Goal: Task Accomplishment & Management: Manage account settings

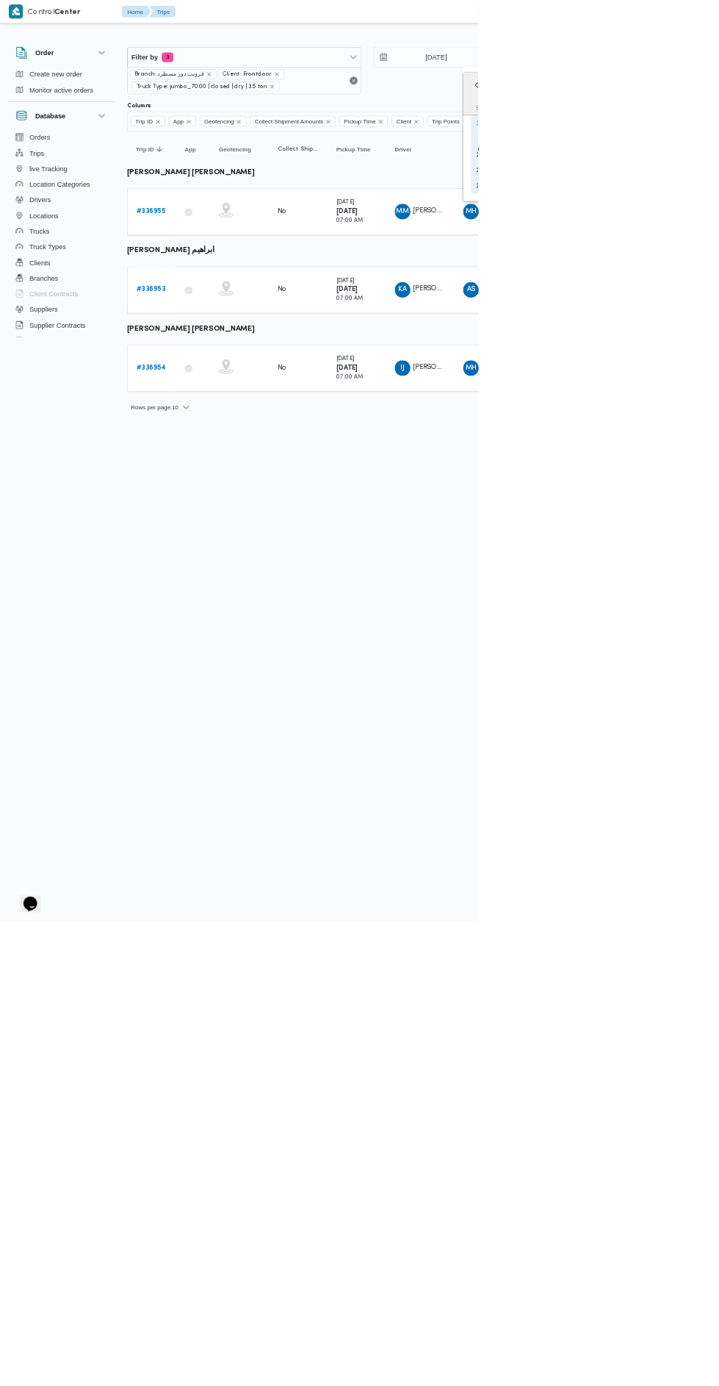
type input "[DATE]"
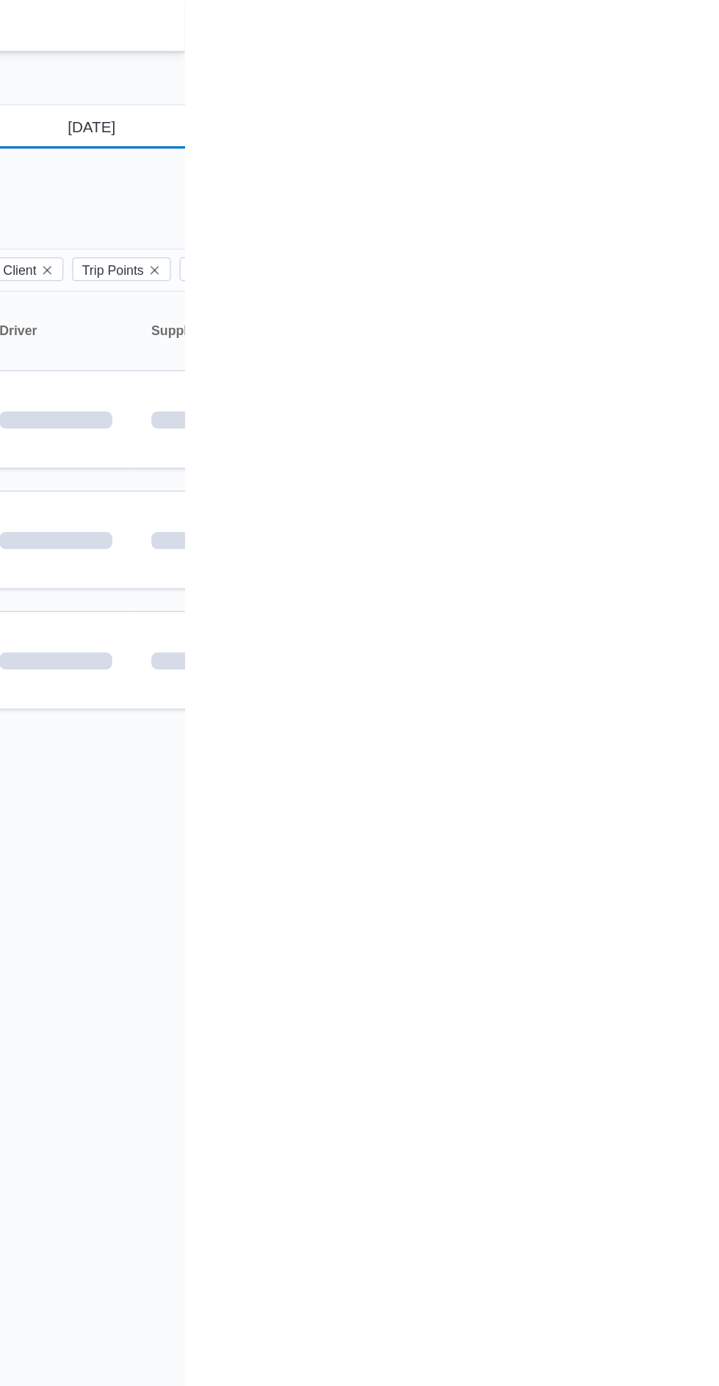
click at [671, 84] on input "[DATE]" at bounding box center [645, 85] width 167 height 29
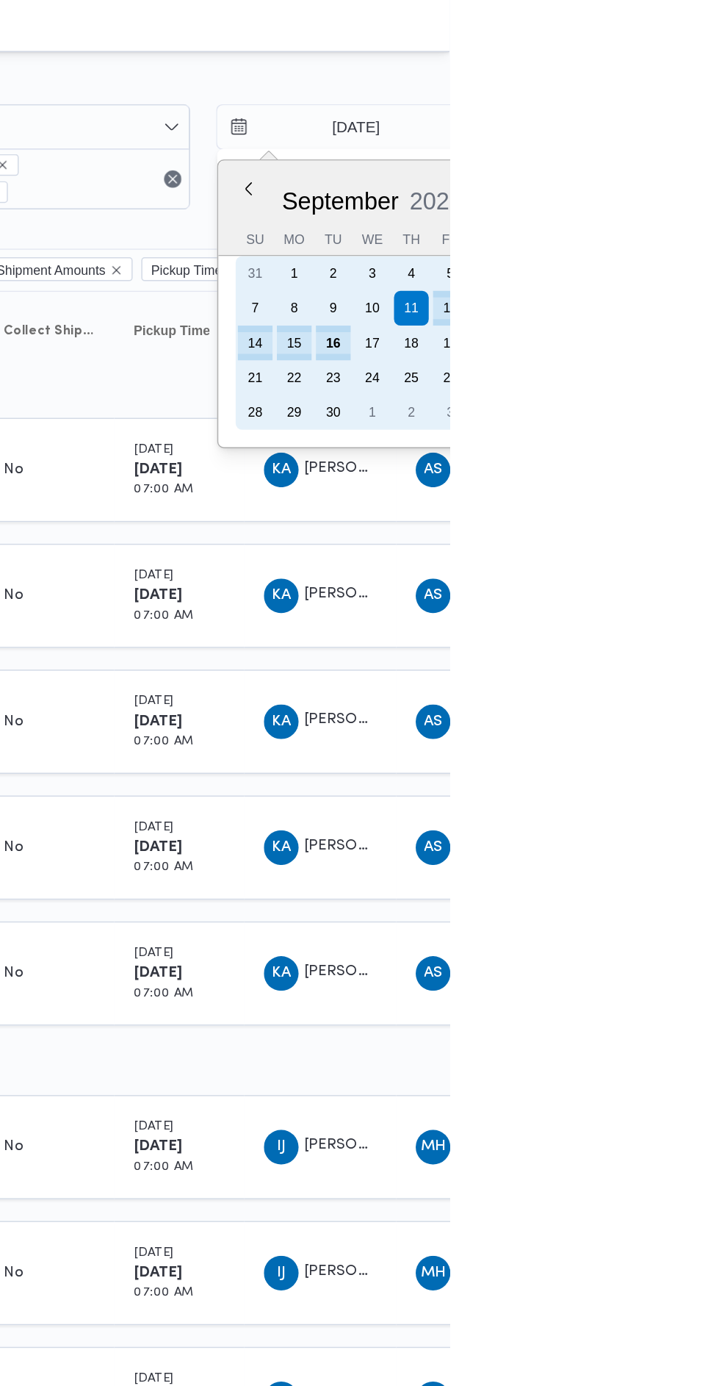
click at [620, 231] on div "15" at bounding box center [615, 232] width 24 height 24
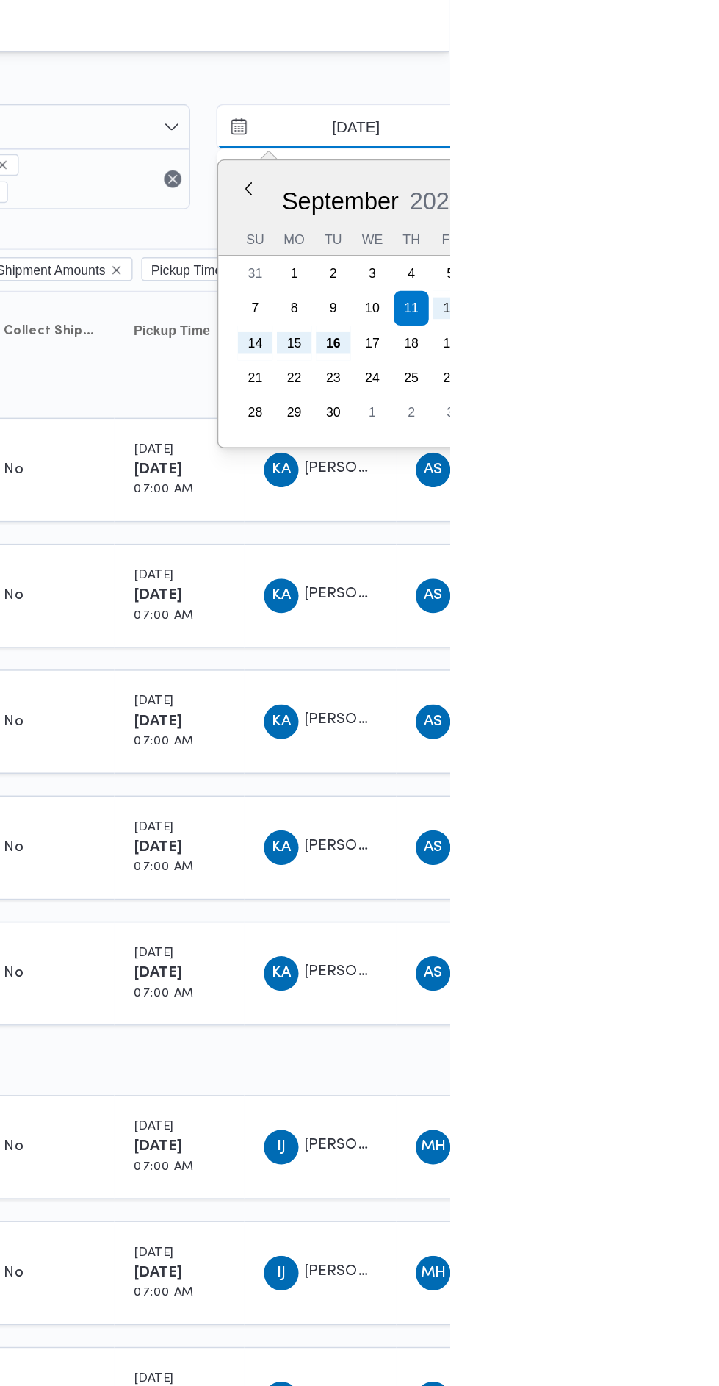
type input "[DATE]"
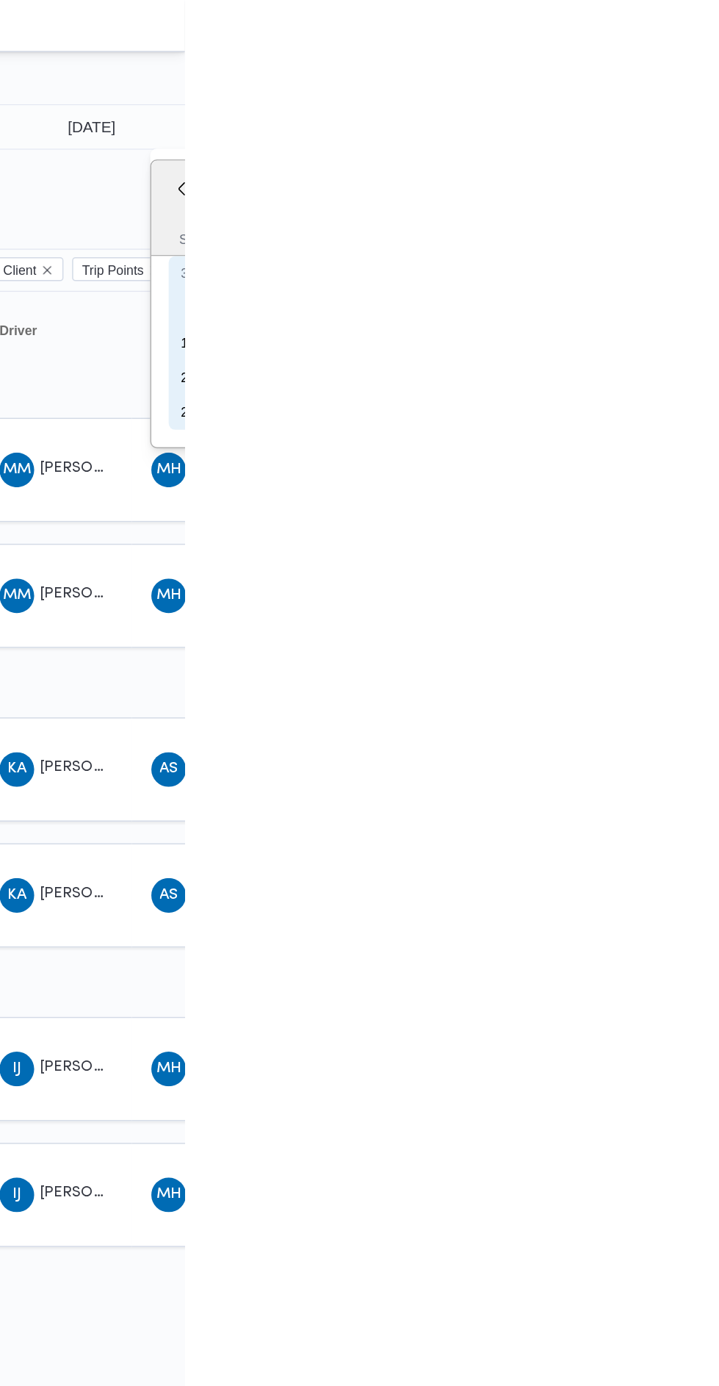
type input "[DATE]"
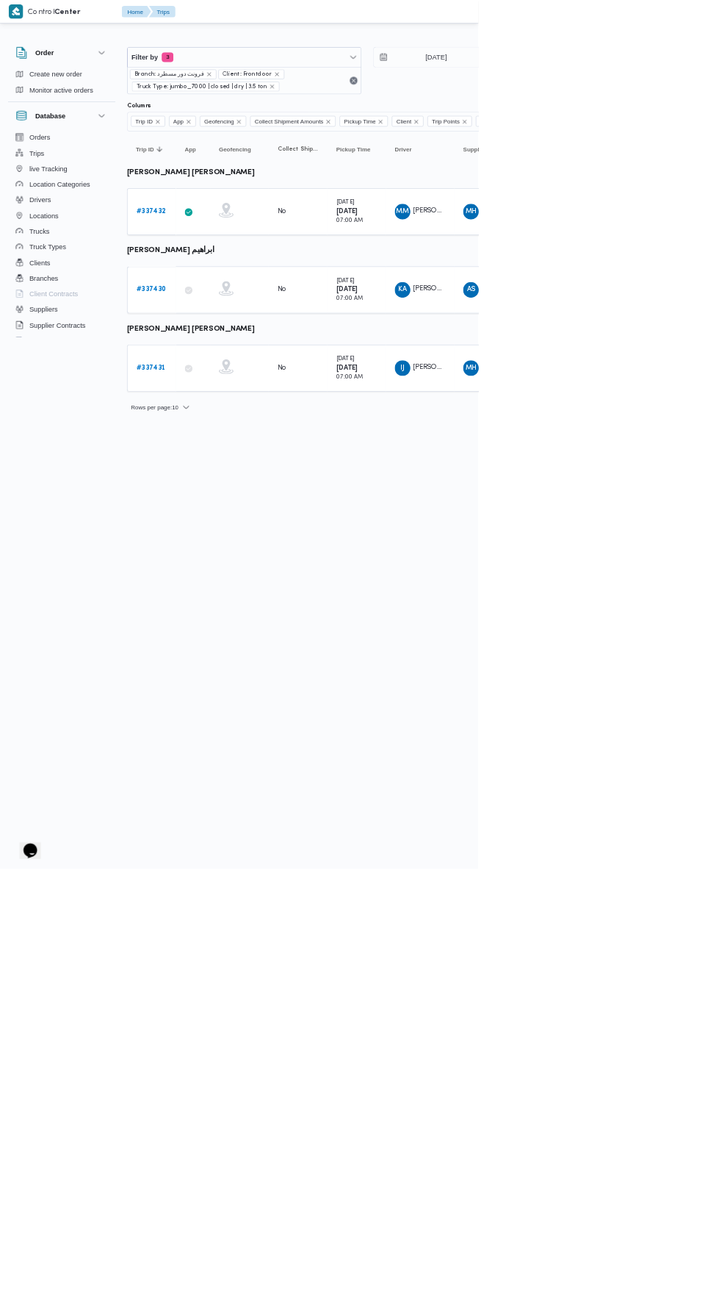
click at [236, 432] on b "# 337430" at bounding box center [227, 436] width 45 height 10
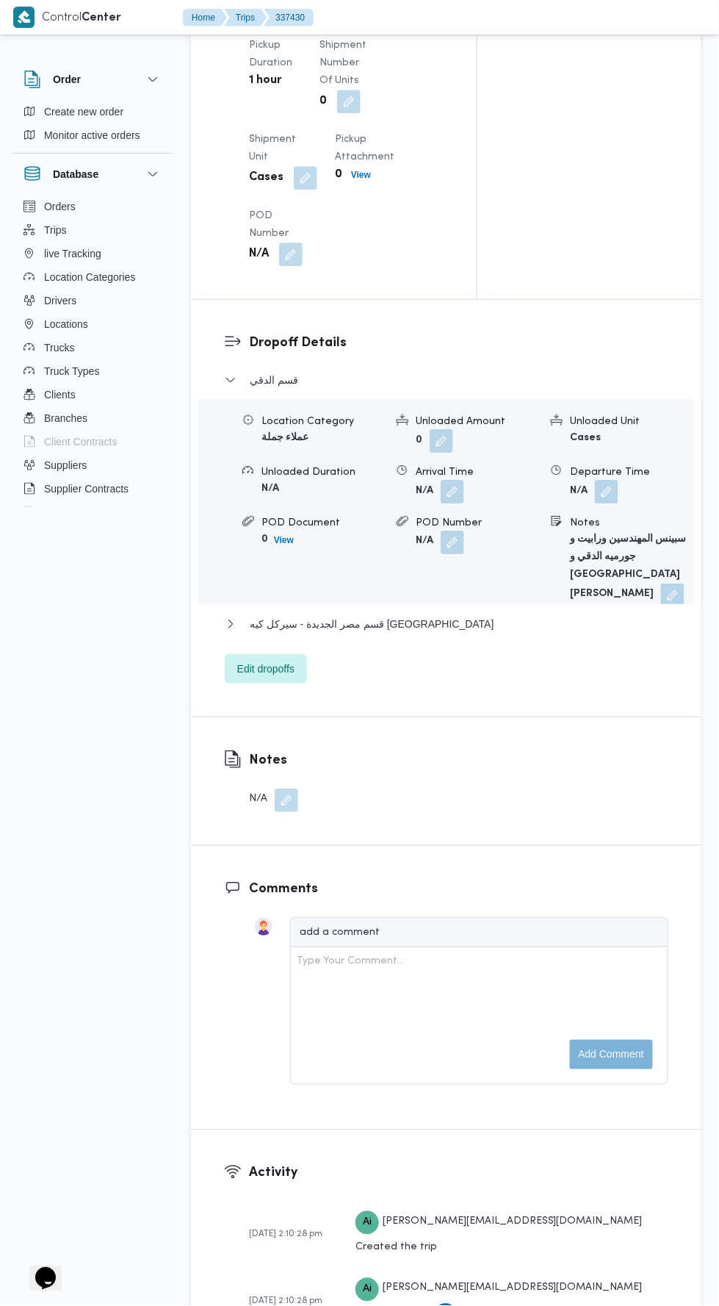
scroll to position [1847, 0]
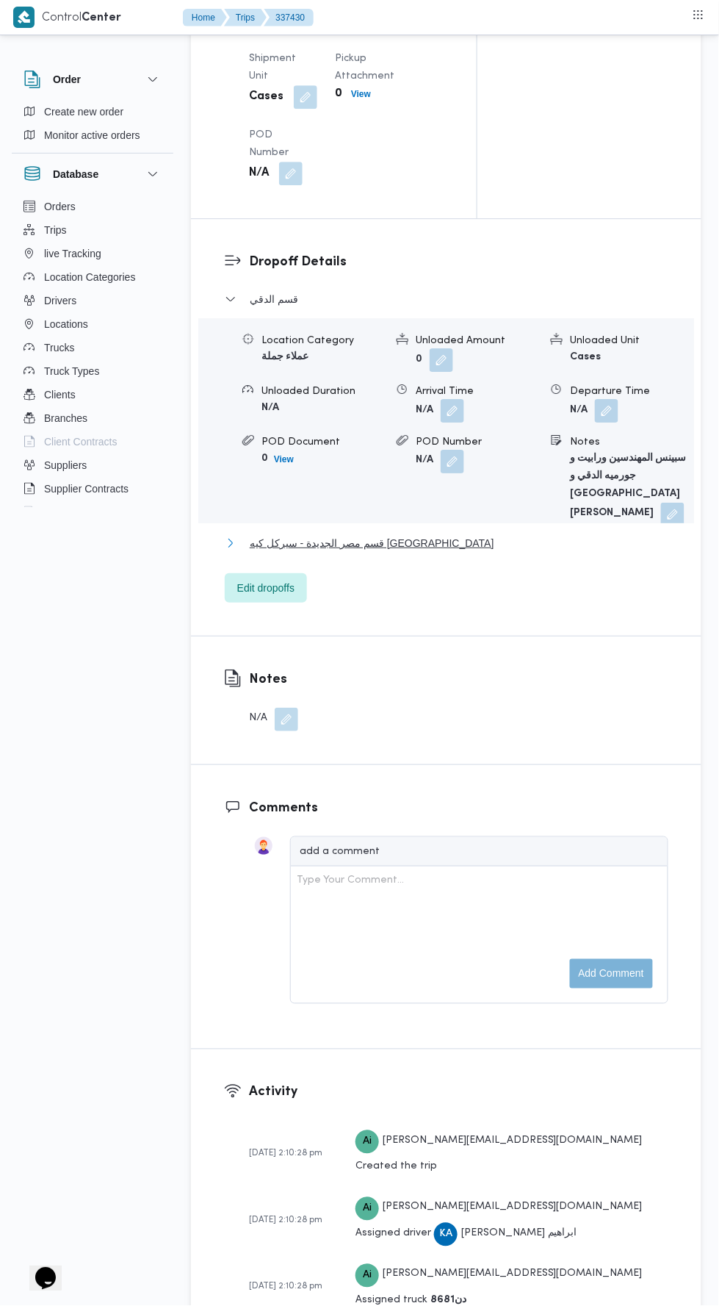
click at [495, 552] on button "قسم مصر الجديدة - سيركل كيه [GEOGRAPHIC_DATA]" at bounding box center [447, 543] width 444 height 18
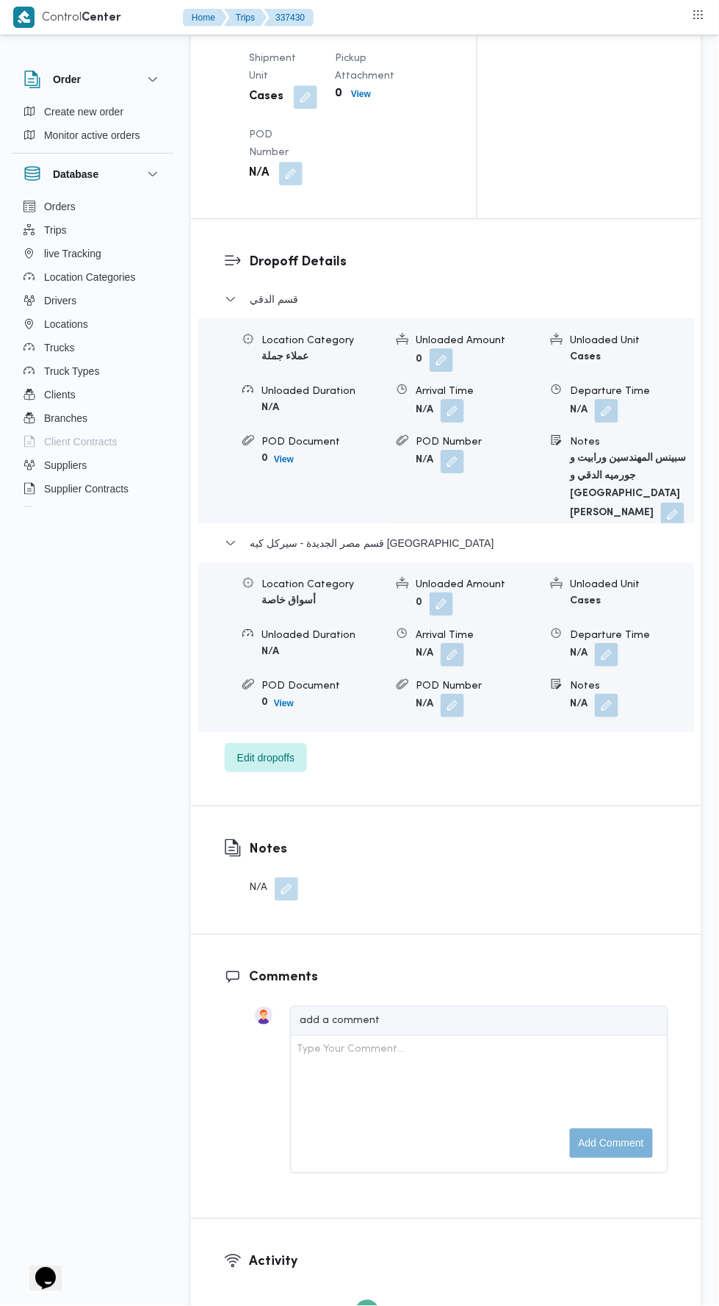
click at [608, 667] on button "button" at bounding box center [607, 655] width 24 height 24
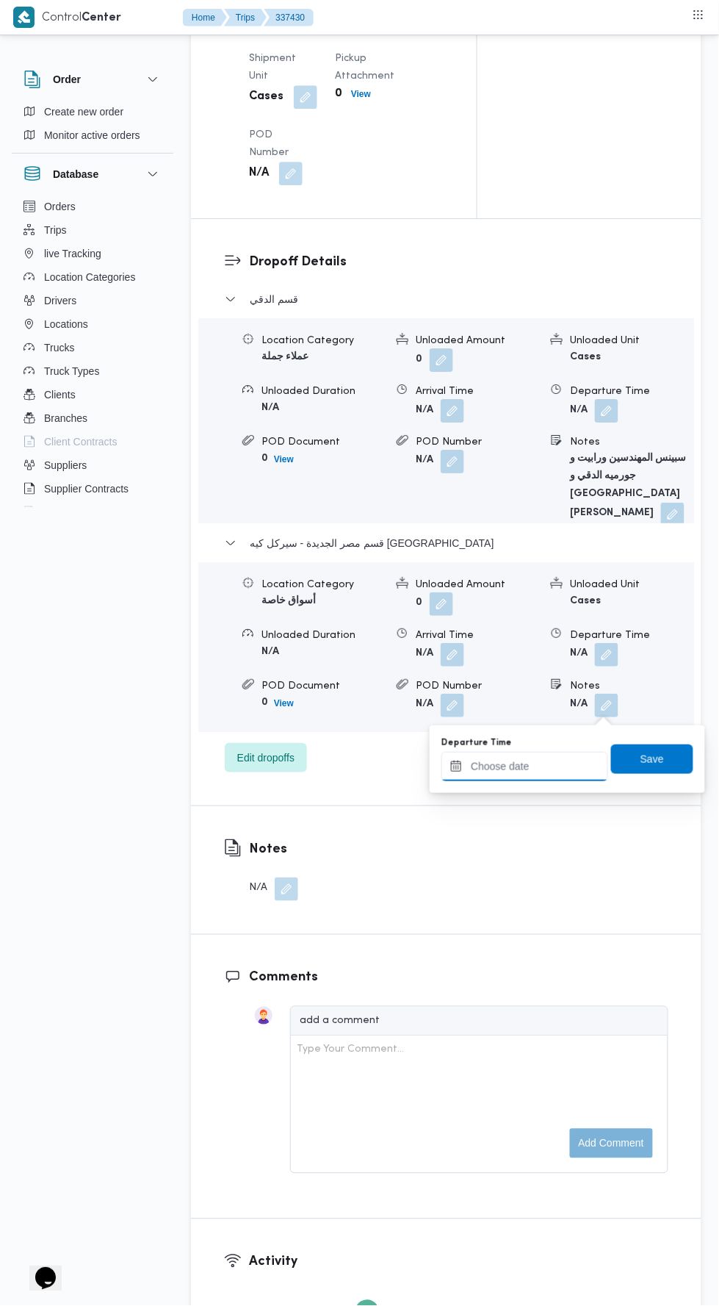
click at [562, 765] on input "Departure Time" at bounding box center [525, 766] width 167 height 29
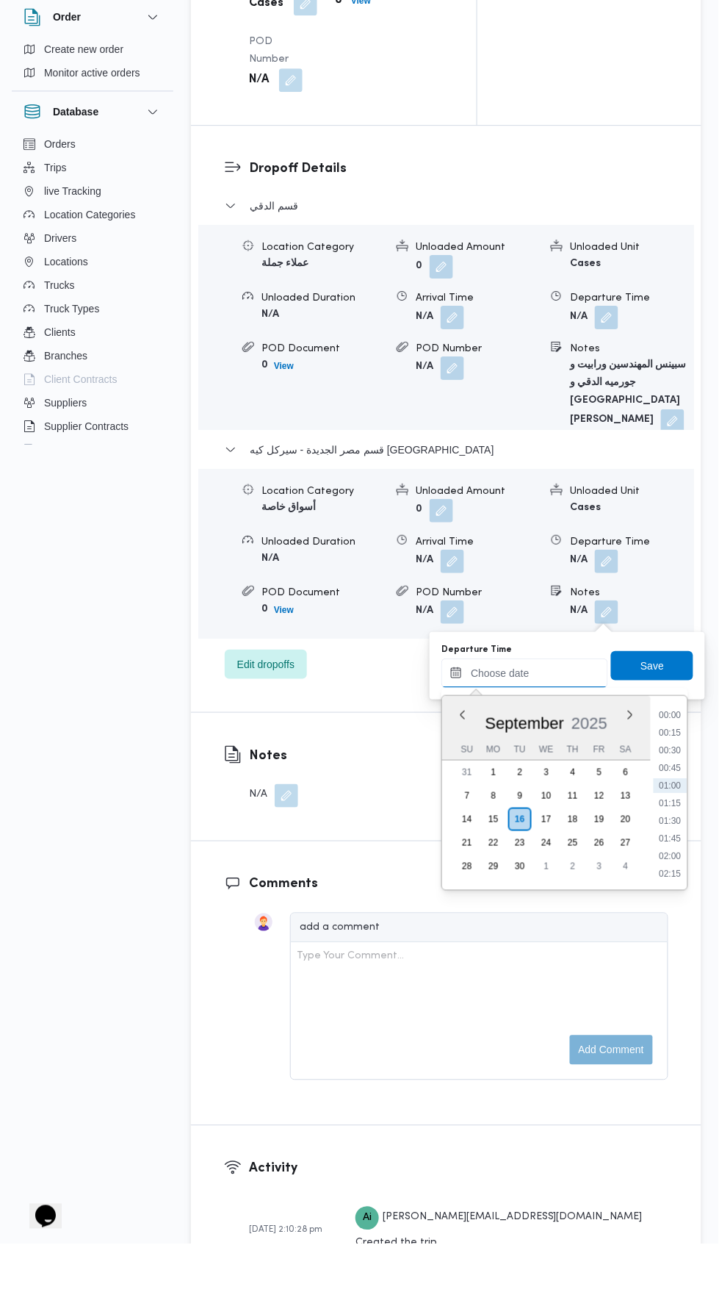
scroll to position [1878, 0]
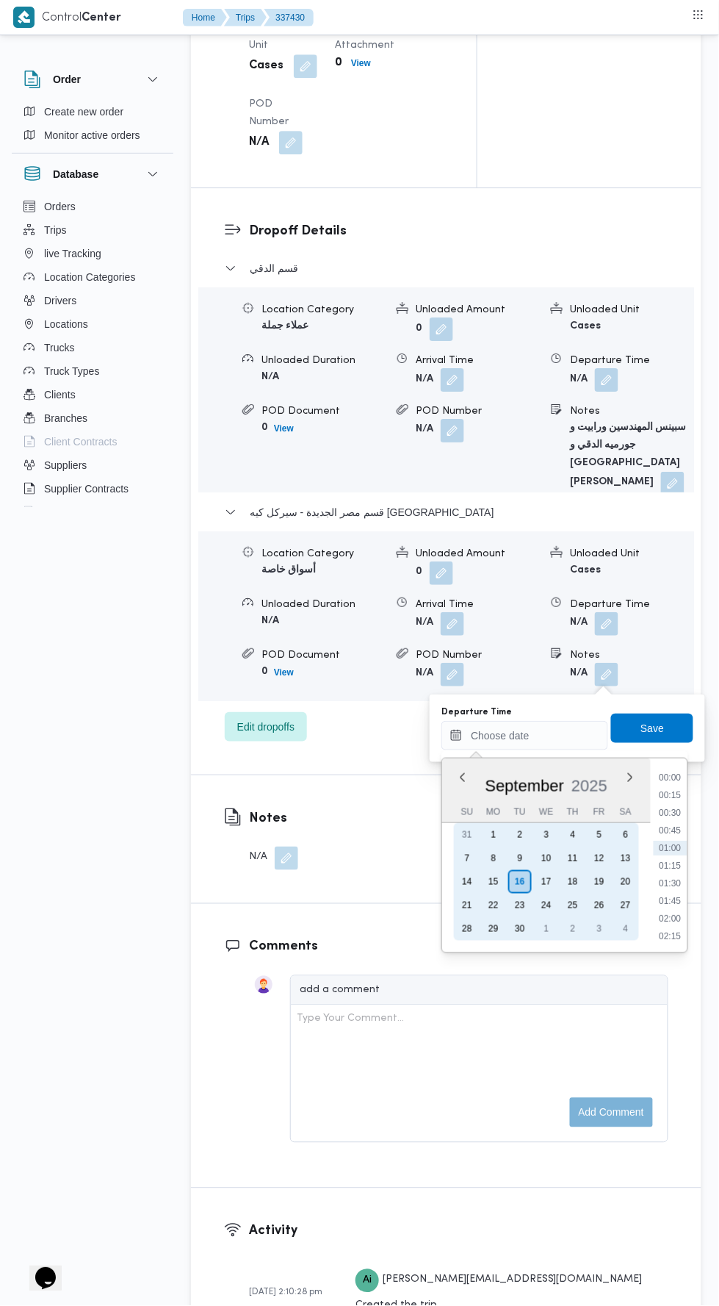
click at [494, 880] on div "15" at bounding box center [494, 882] width 24 height 24
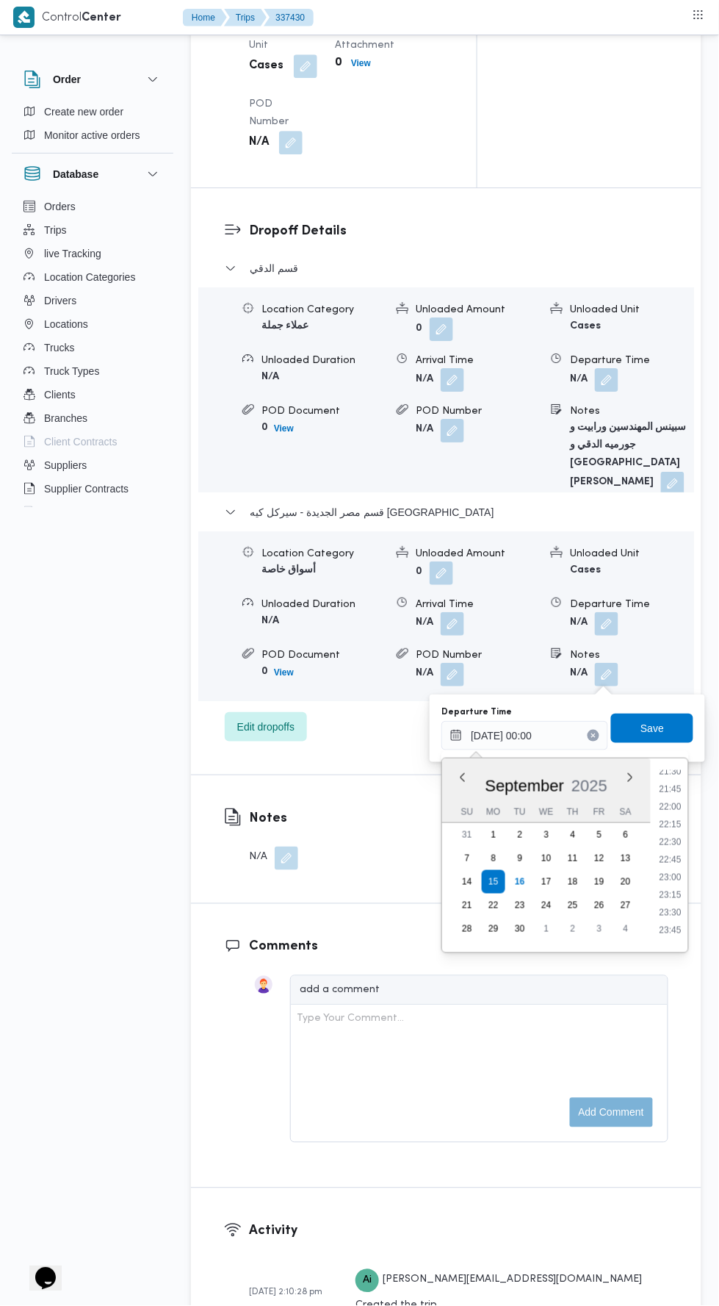
click at [672, 772] on li "21:30" at bounding box center [672, 771] width 34 height 15
type input "[DATE] 21:30"
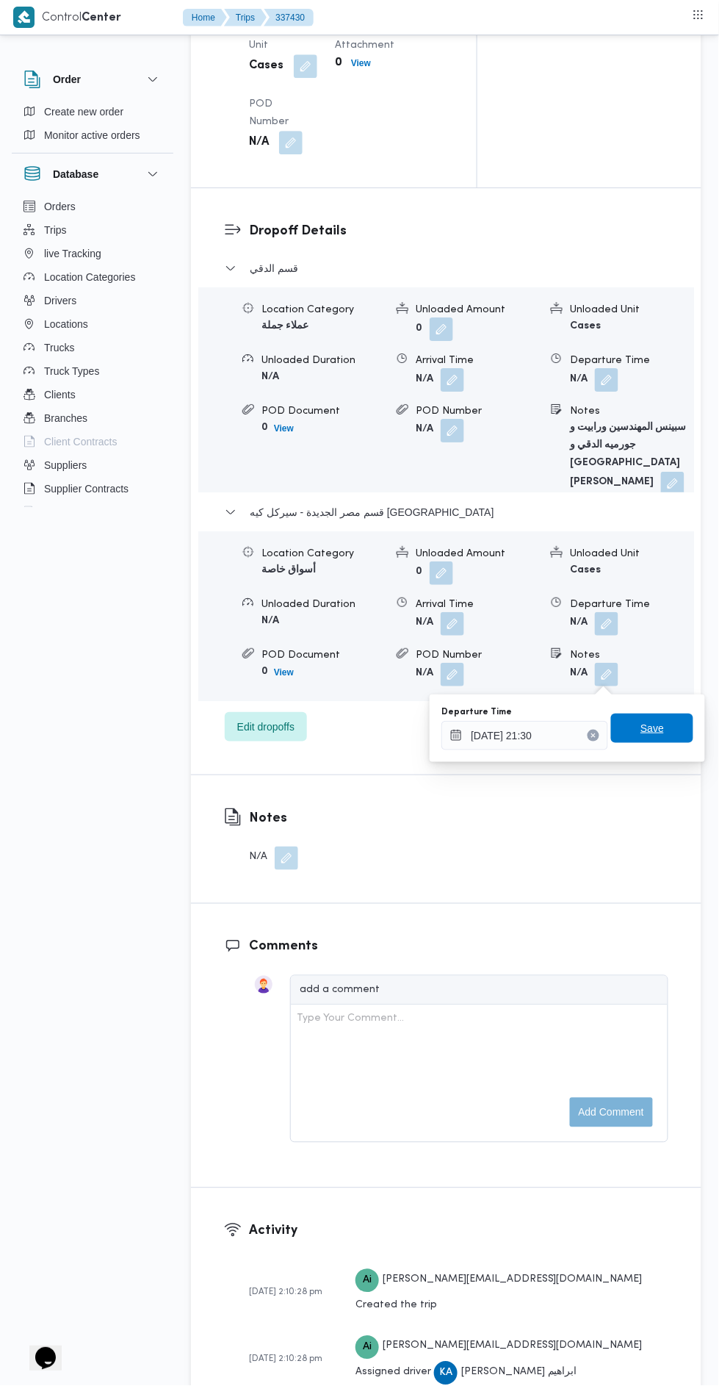
click at [672, 737] on span "Save" at bounding box center [652, 728] width 82 height 29
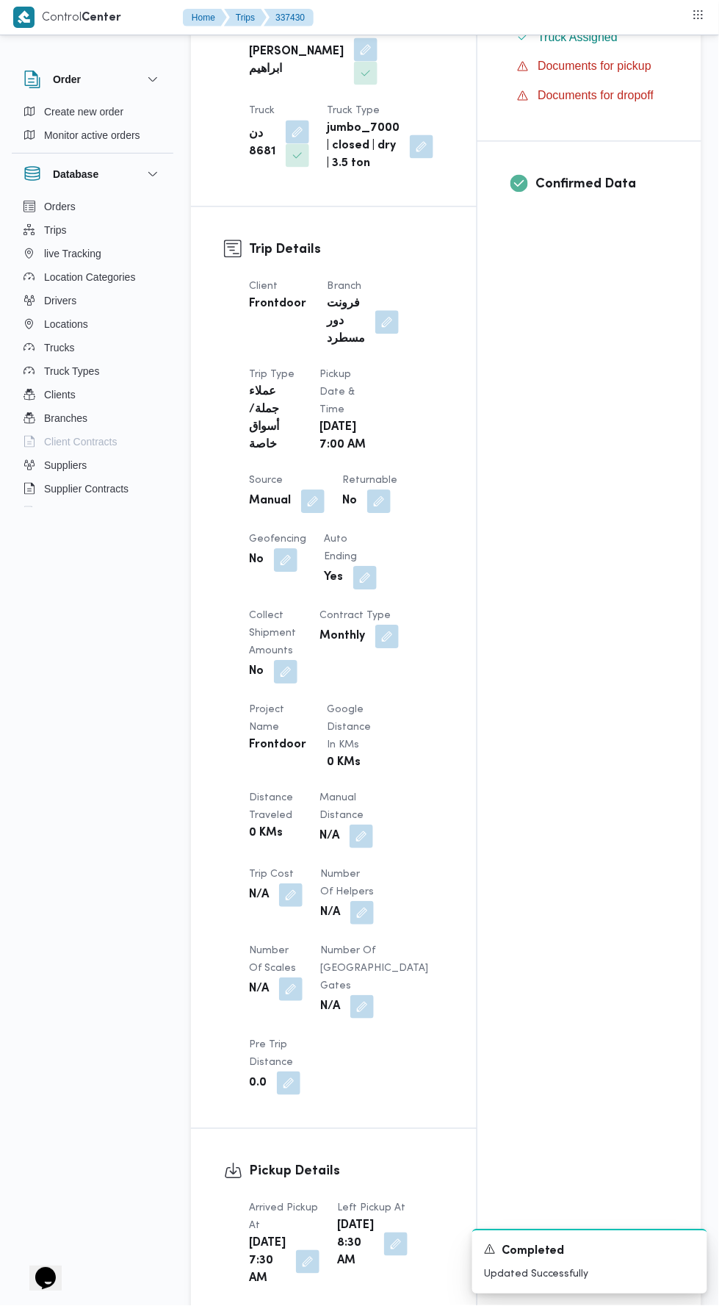
scroll to position [495, 0]
click at [360, 839] on button "button" at bounding box center [362, 838] width 24 height 24
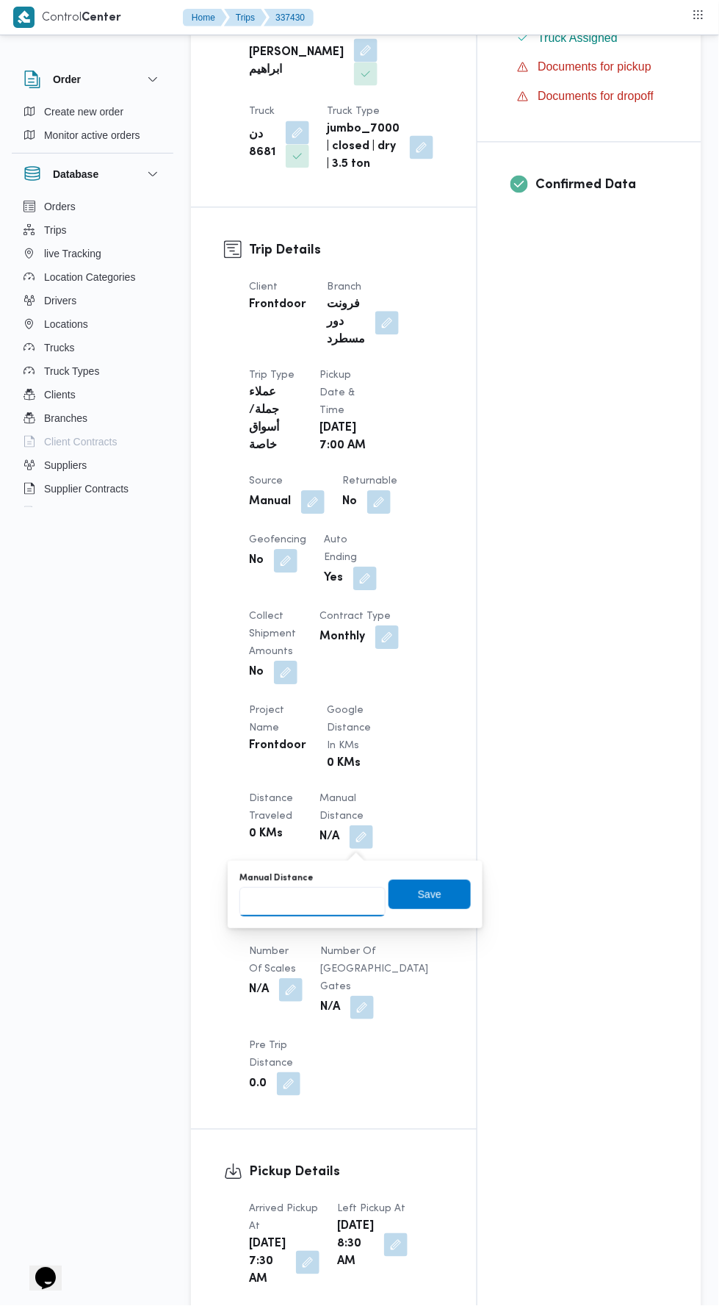
click at [320, 901] on input "Manual Distance" at bounding box center [313, 902] width 146 height 29
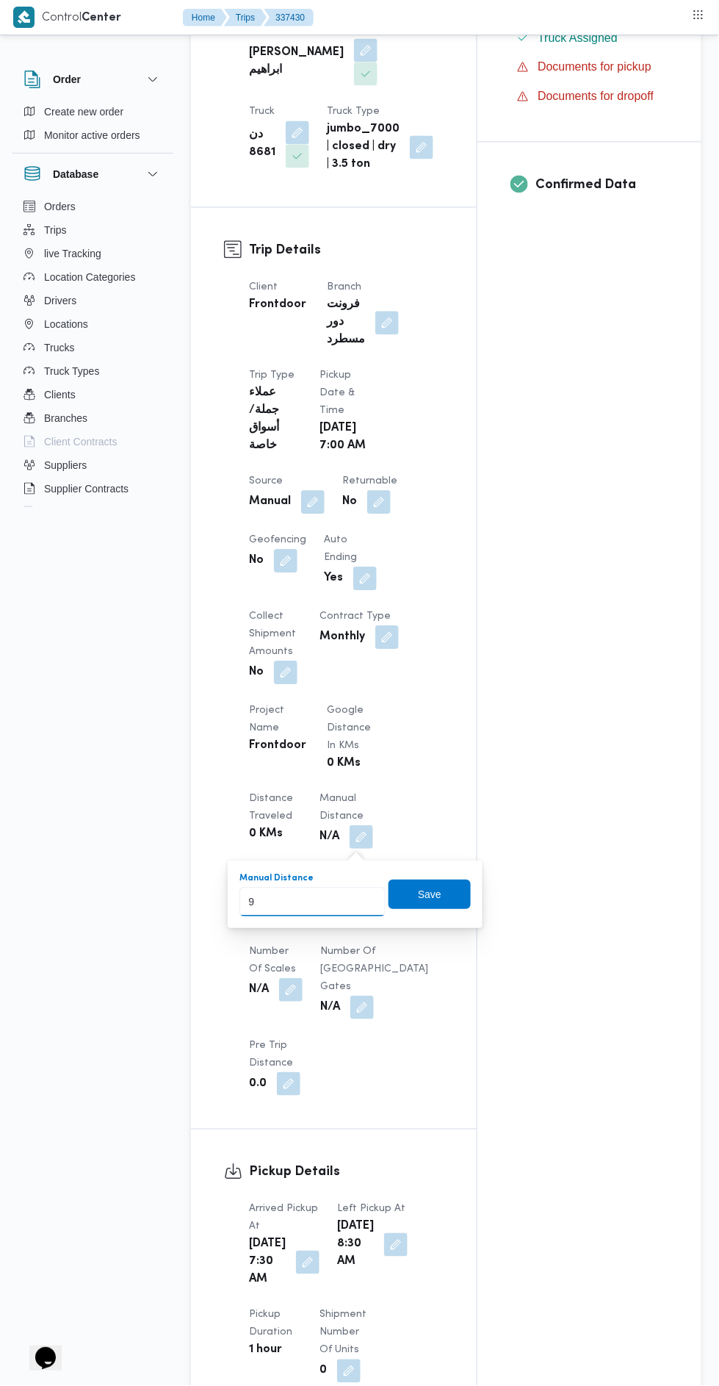
type input "90"
click at [431, 901] on span "Save" at bounding box center [431, 895] width 24 height 18
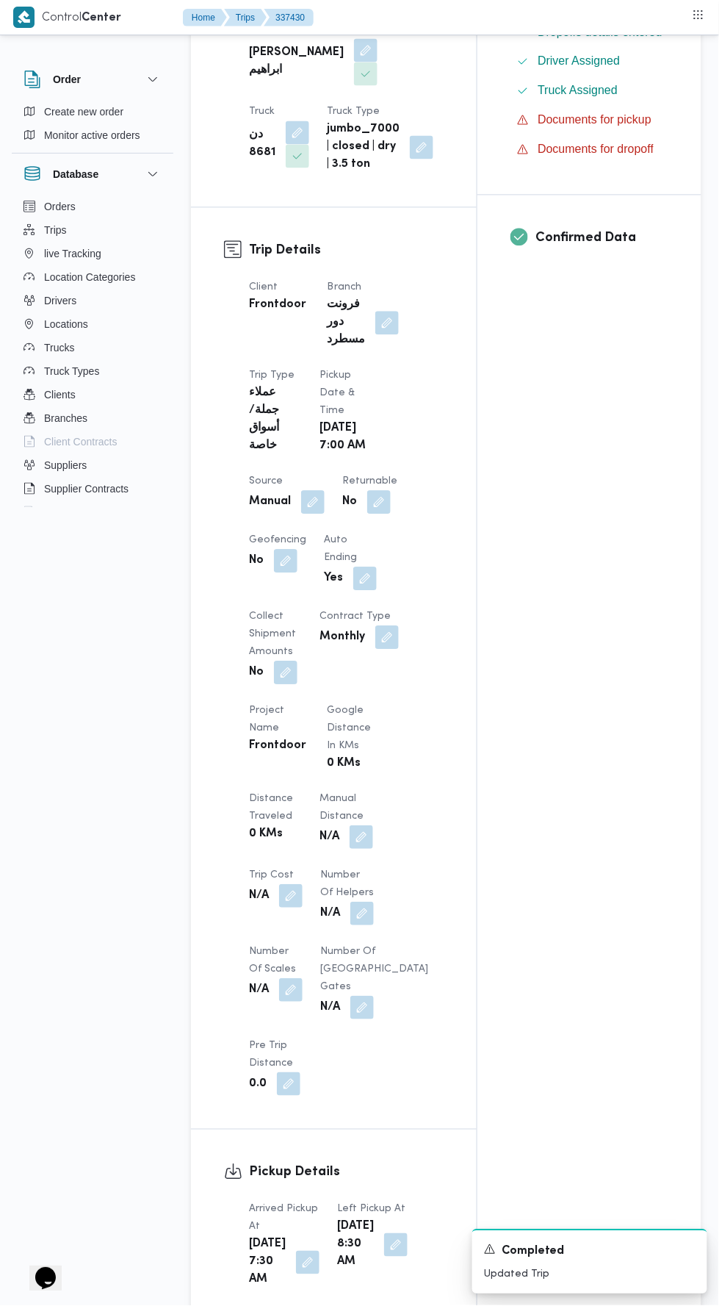
scroll to position [0, 0]
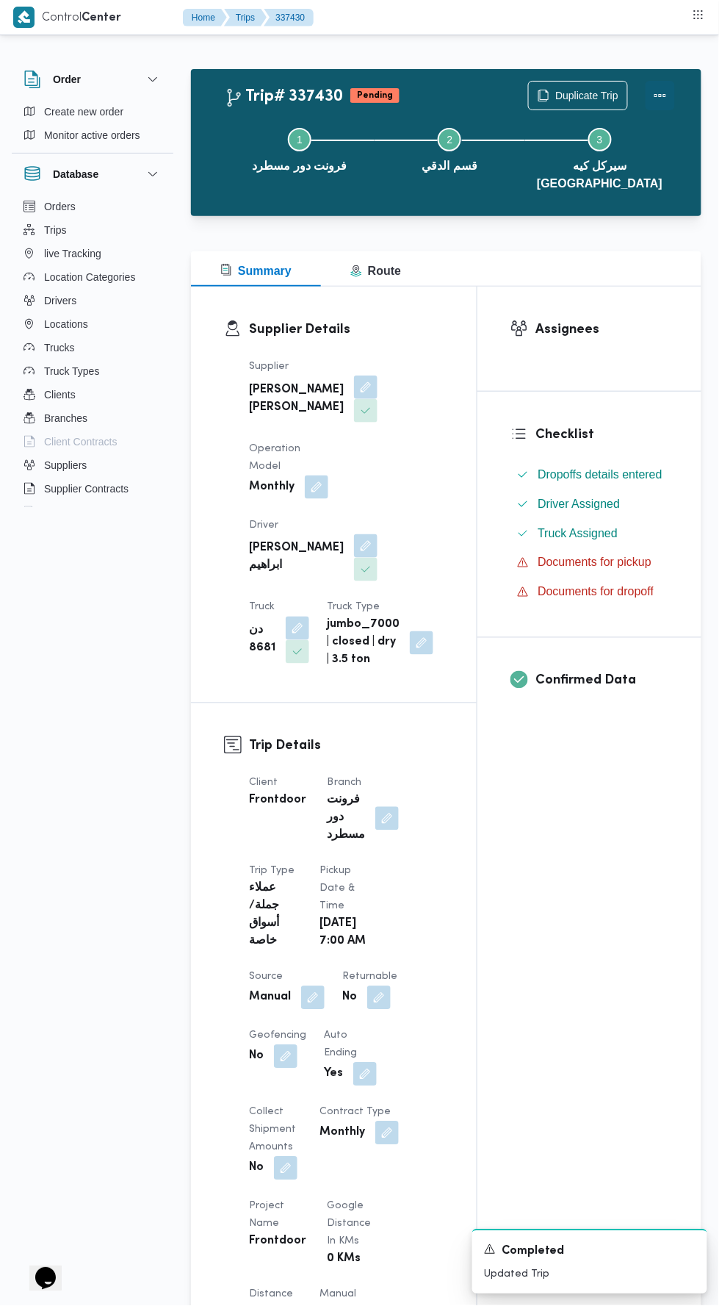
click at [665, 87] on button "Actions" at bounding box center [660, 95] width 29 height 29
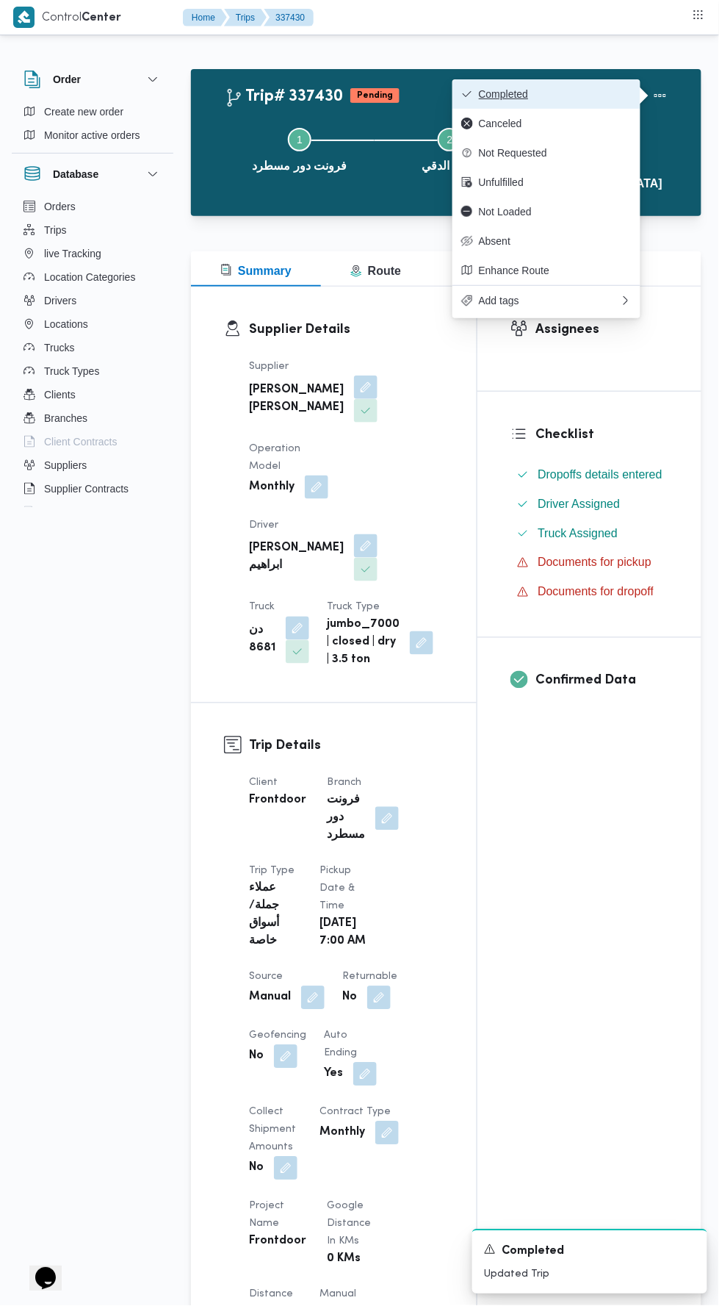
click at [609, 79] on button "Completed" at bounding box center [547, 93] width 188 height 29
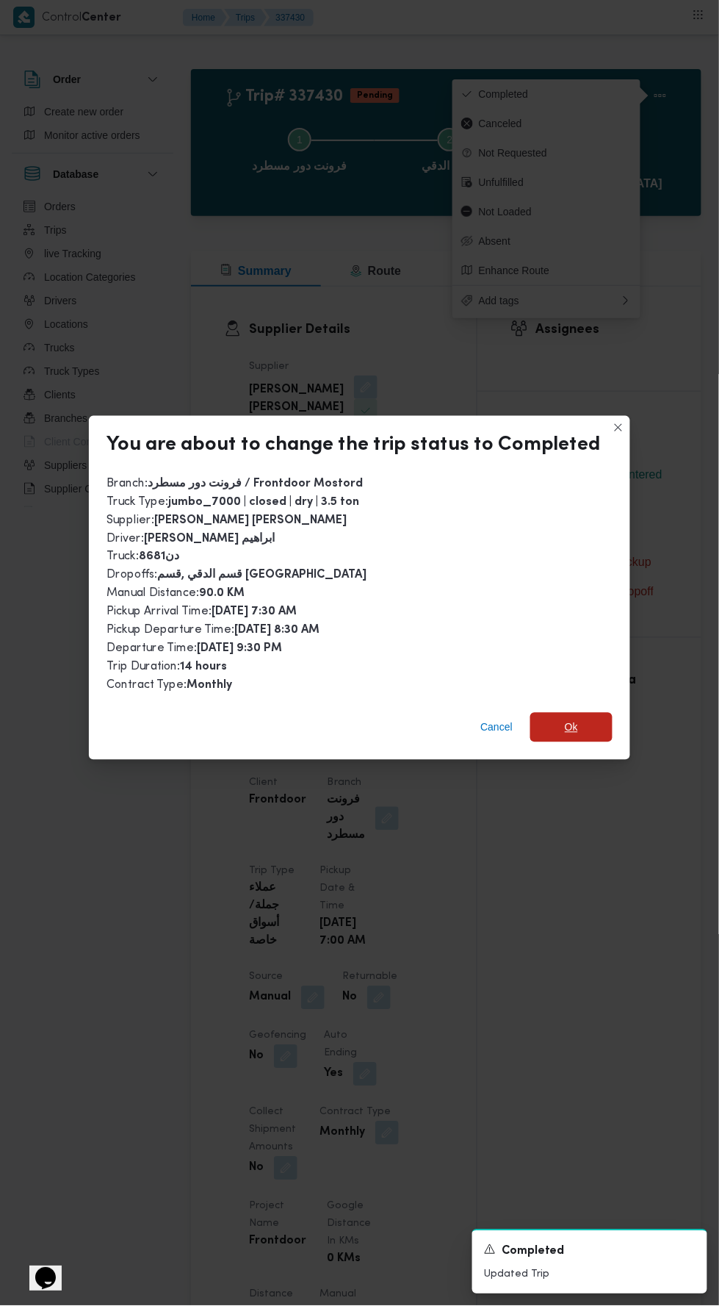
click at [590, 725] on span "Ok" at bounding box center [572, 727] width 82 height 29
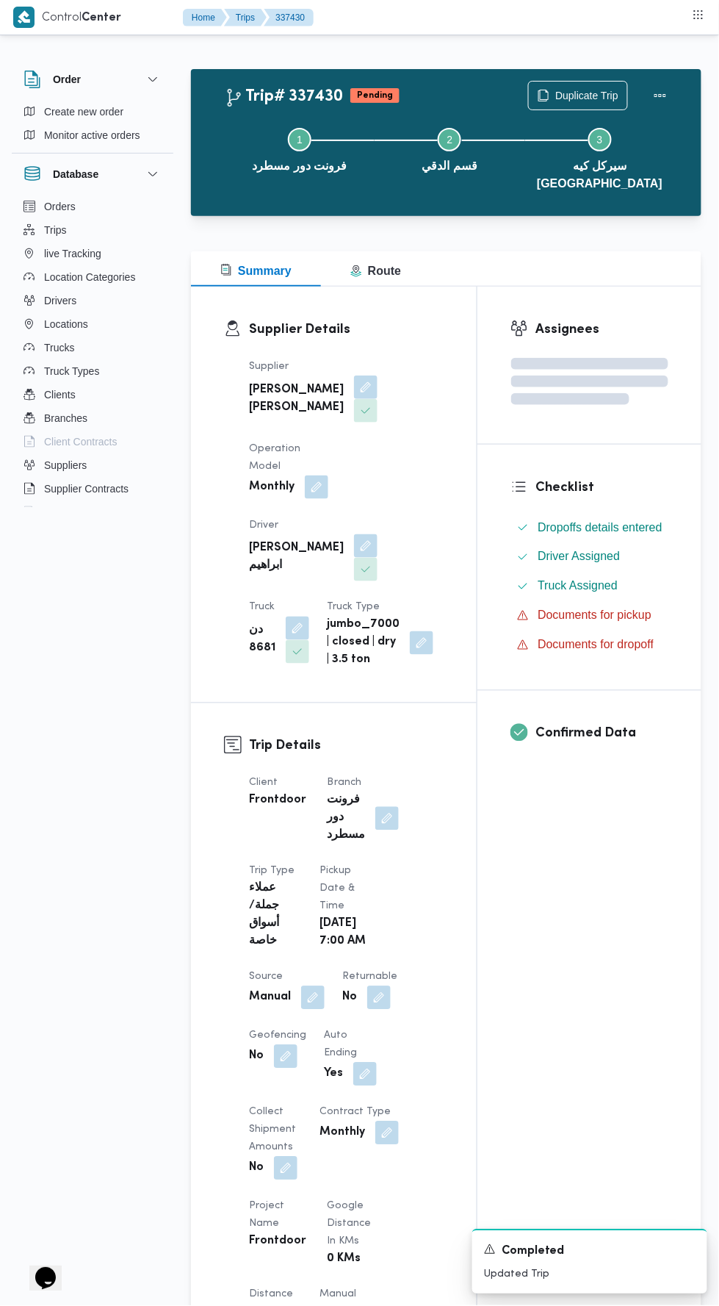
click at [553, 908] on div "Assignees Checklist Dropoffs details entered Driver Assigned Truck Assigned Doc…" at bounding box center [590, 1176] width 224 height 1778
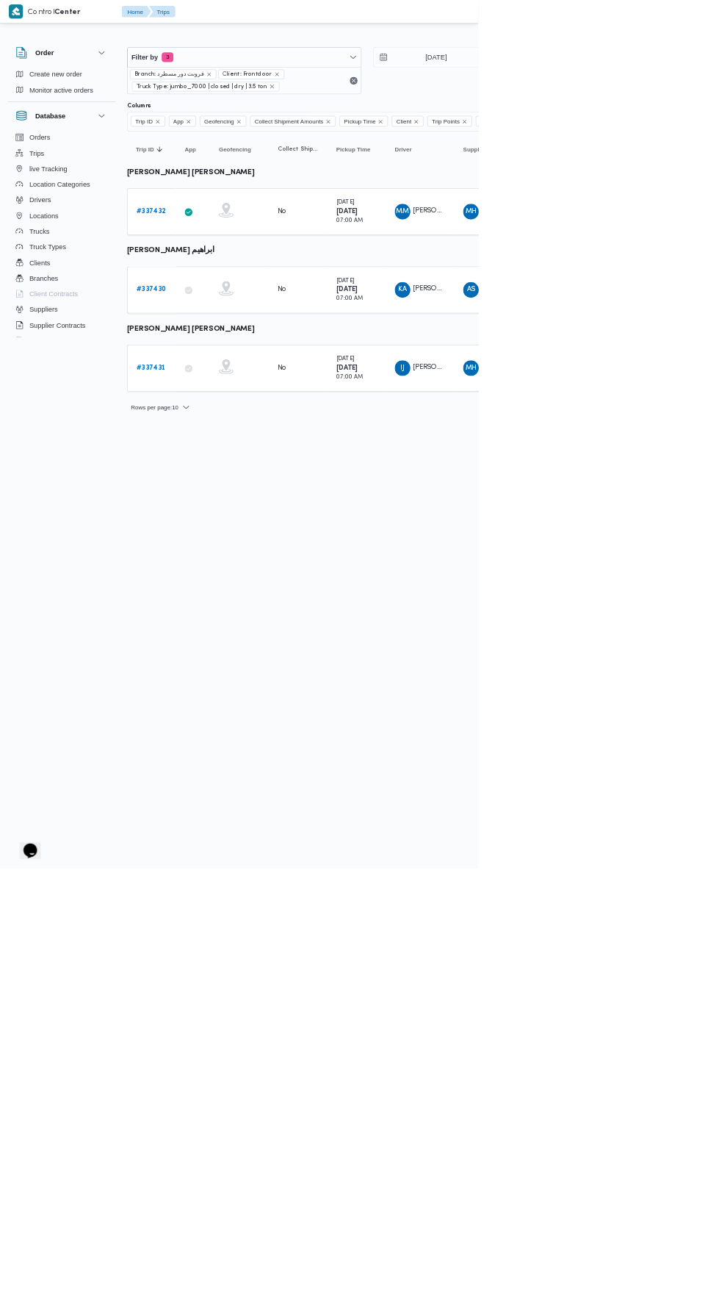
click at [224, 548] on b "# 337431" at bounding box center [227, 553] width 44 height 10
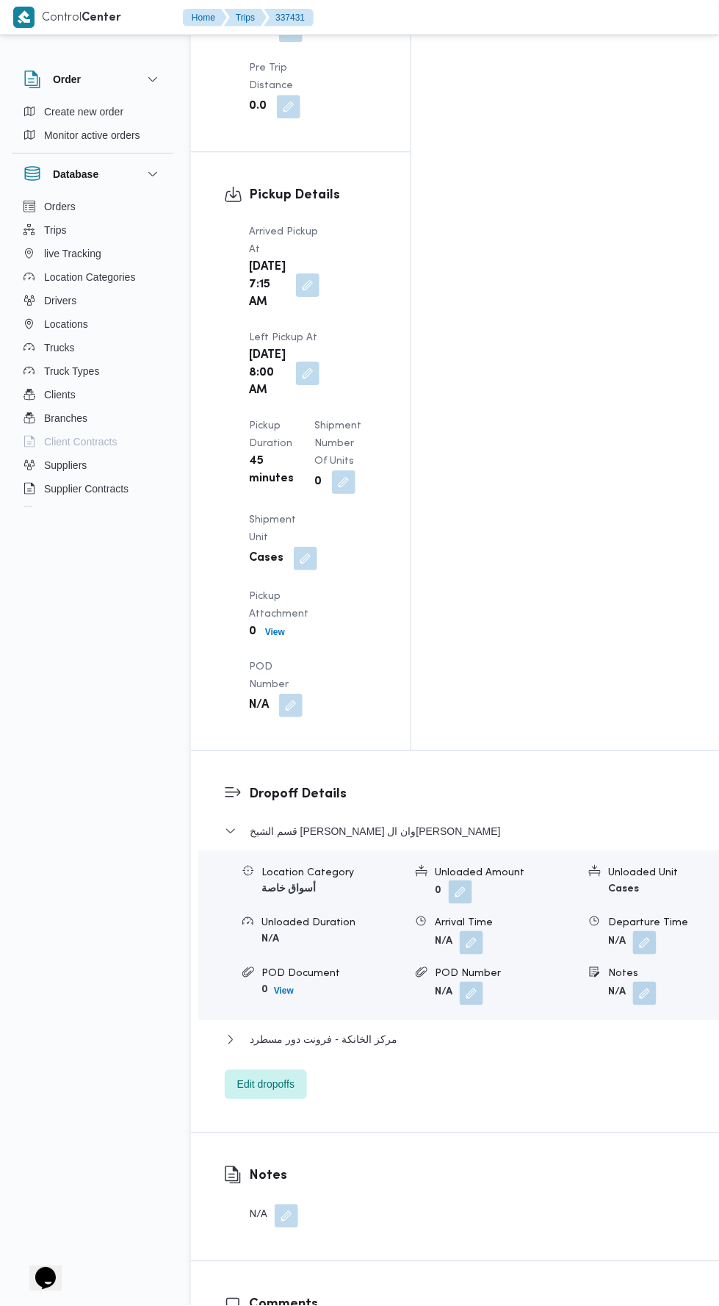
scroll to position [1831, 0]
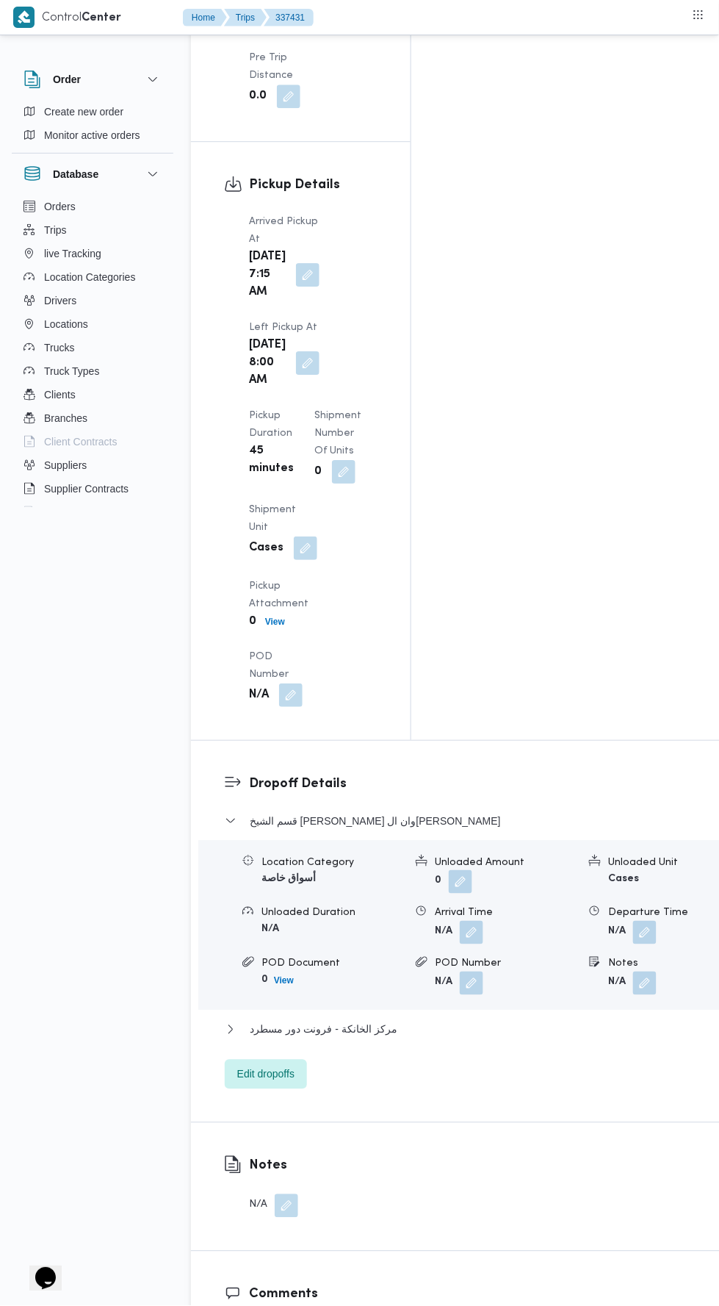
click at [480, 812] on div "قسم الشيخ زايد - هايبر وان [PERSON_NAME] Category أسواق خاصة Unloaded Amount 0 …" at bounding box center [475, 950] width 501 height 277
click at [476, 1021] on button "مركز الخانكة - فرونت دور مسطرد" at bounding box center [475, 1030] width 501 height 18
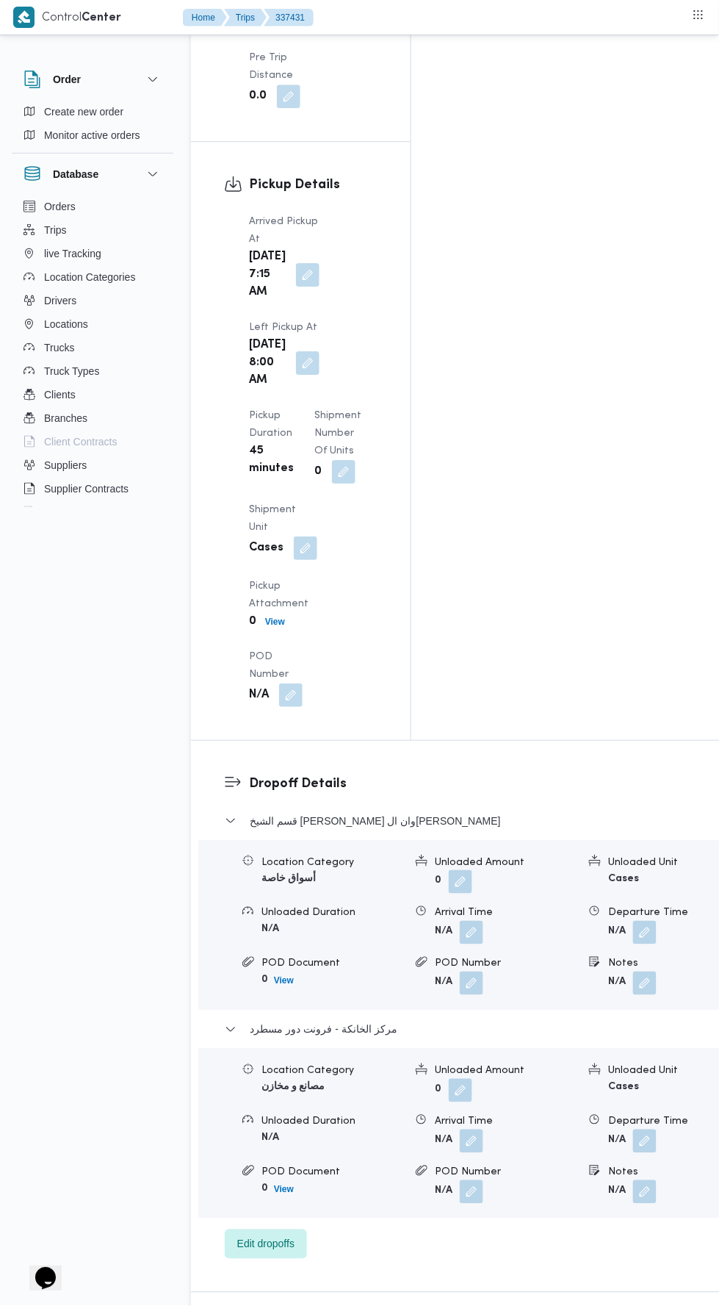
click at [640, 1114] on div "Departure Time" at bounding box center [680, 1121] width 143 height 15
click at [633, 1130] on button "button" at bounding box center [645, 1142] width 24 height 24
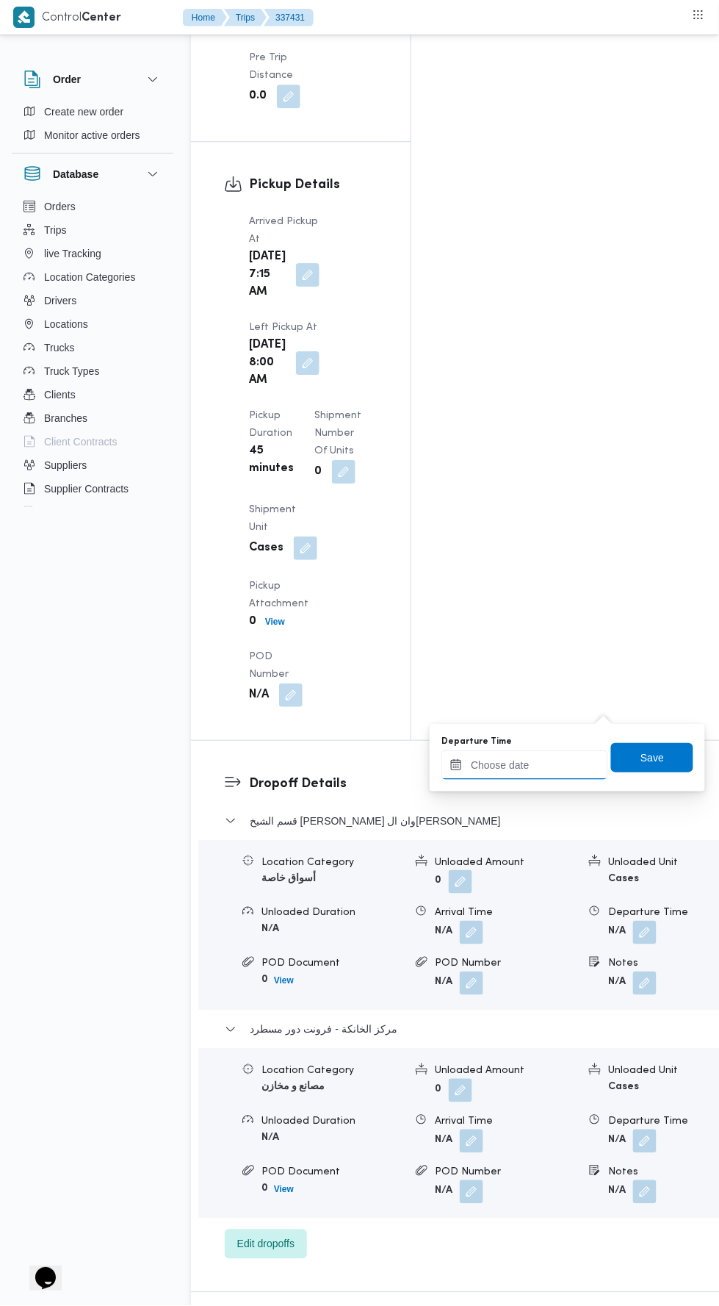
click at [579, 763] on input "Departure Time" at bounding box center [525, 764] width 167 height 29
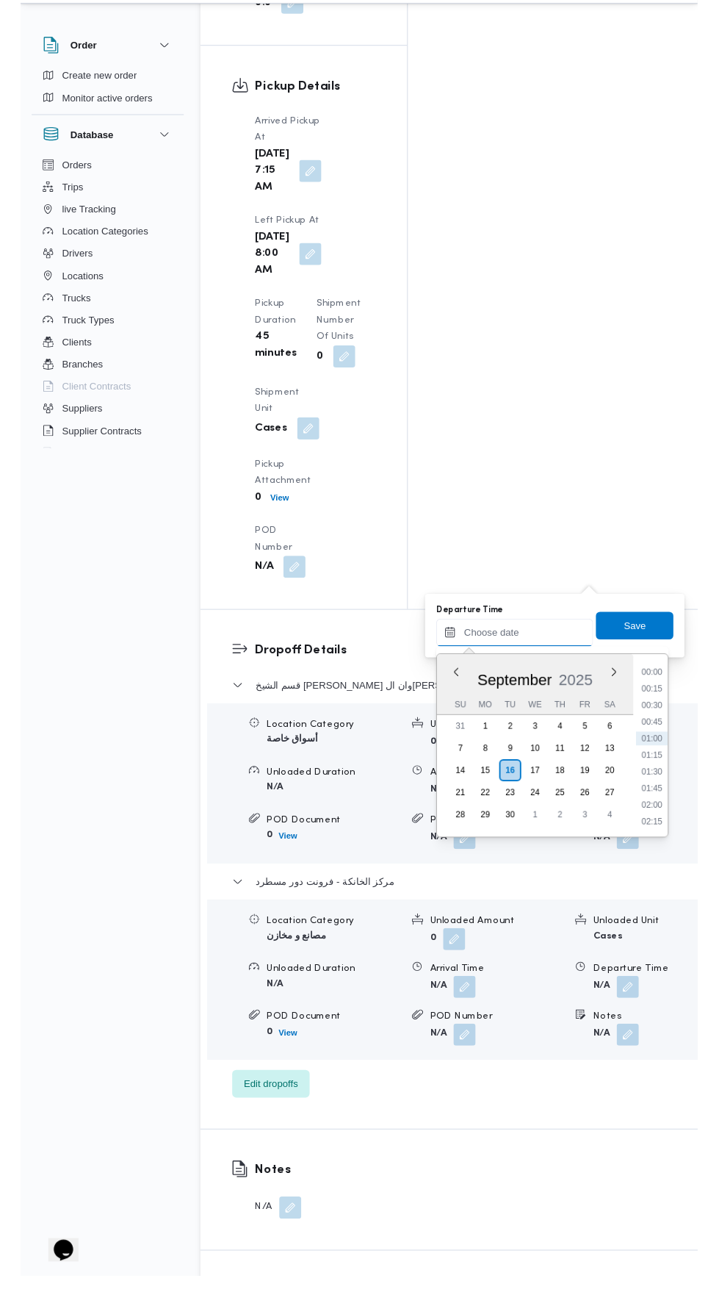
scroll to position [1892, 0]
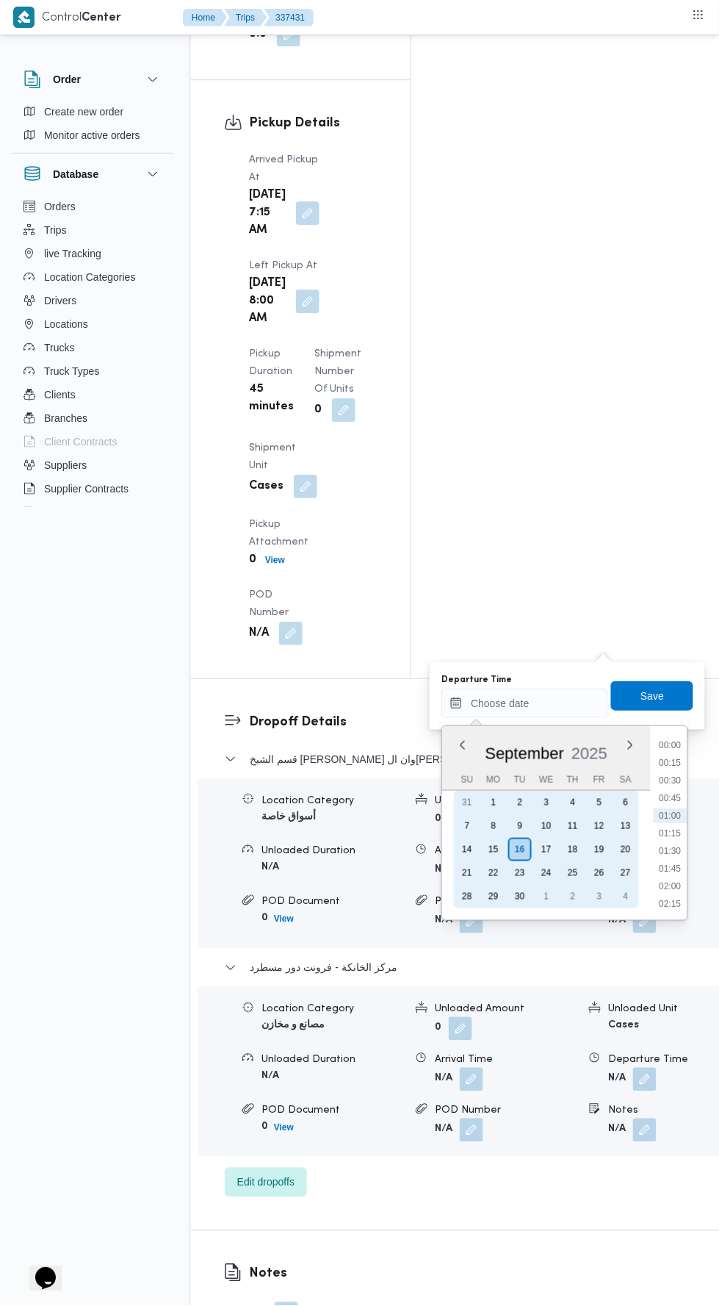
click at [494, 848] on div "15" at bounding box center [494, 850] width 24 height 24
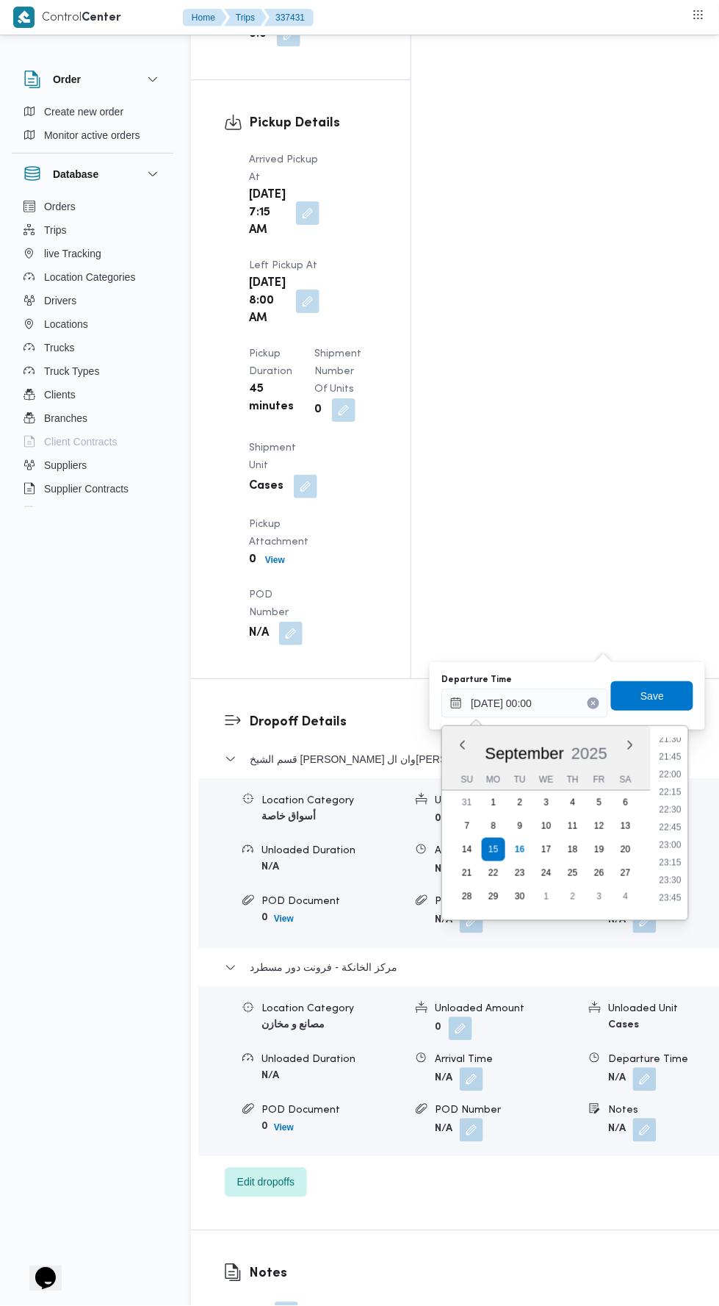
click at [670, 737] on li "21:30" at bounding box center [672, 739] width 34 height 15
type input "[DATE] 21:30"
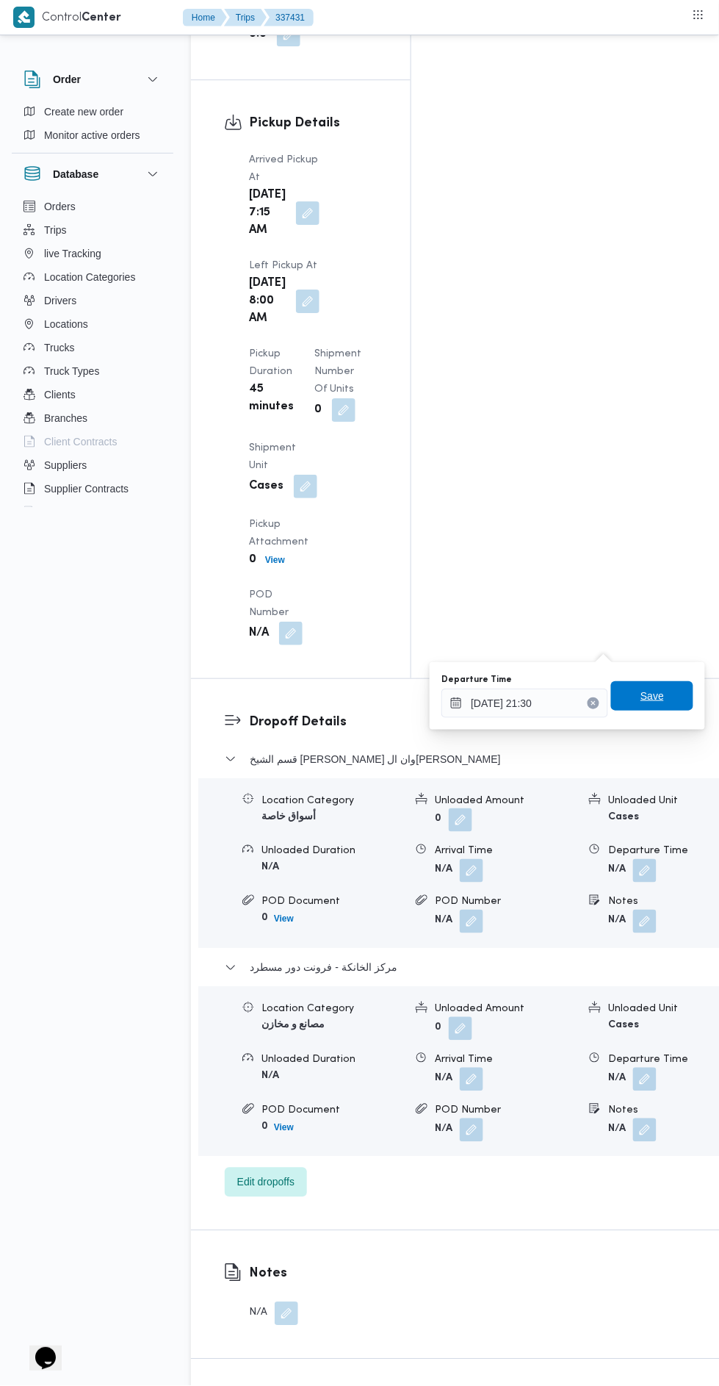
click at [678, 694] on span "Save" at bounding box center [652, 695] width 82 height 29
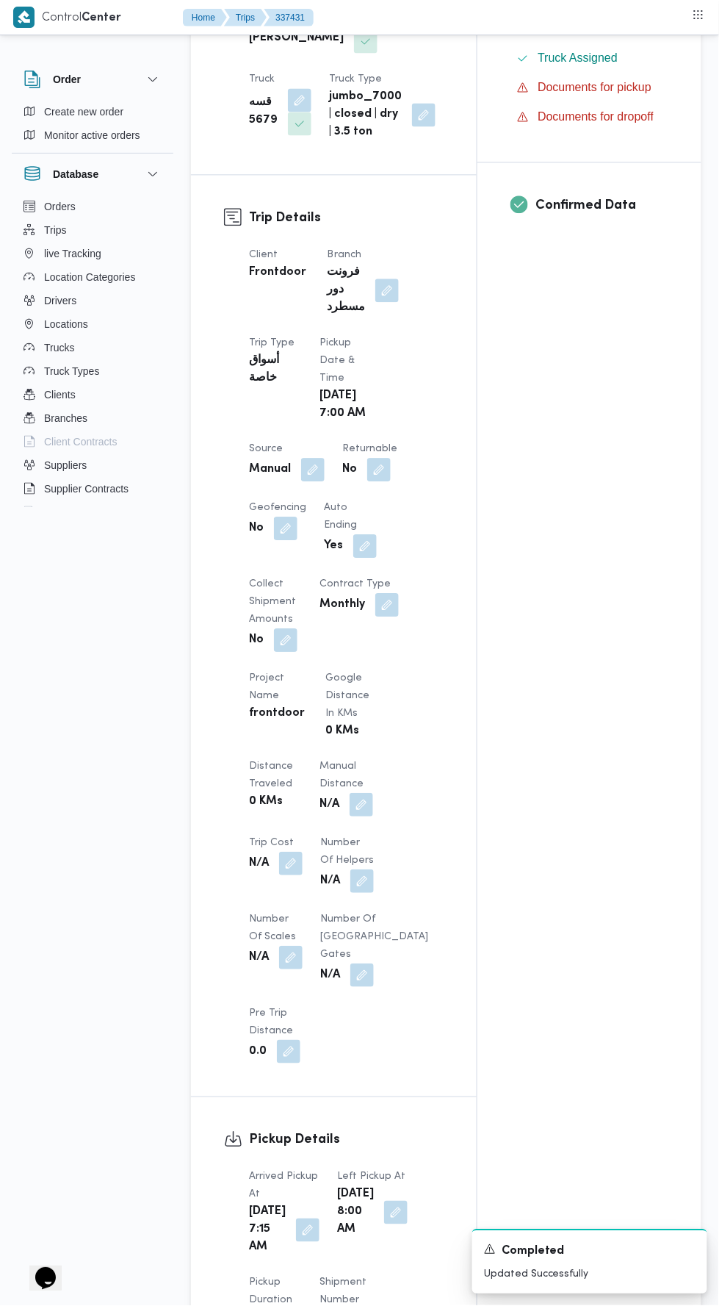
scroll to position [527, 0]
click at [370, 818] on button "button" at bounding box center [362, 806] width 24 height 24
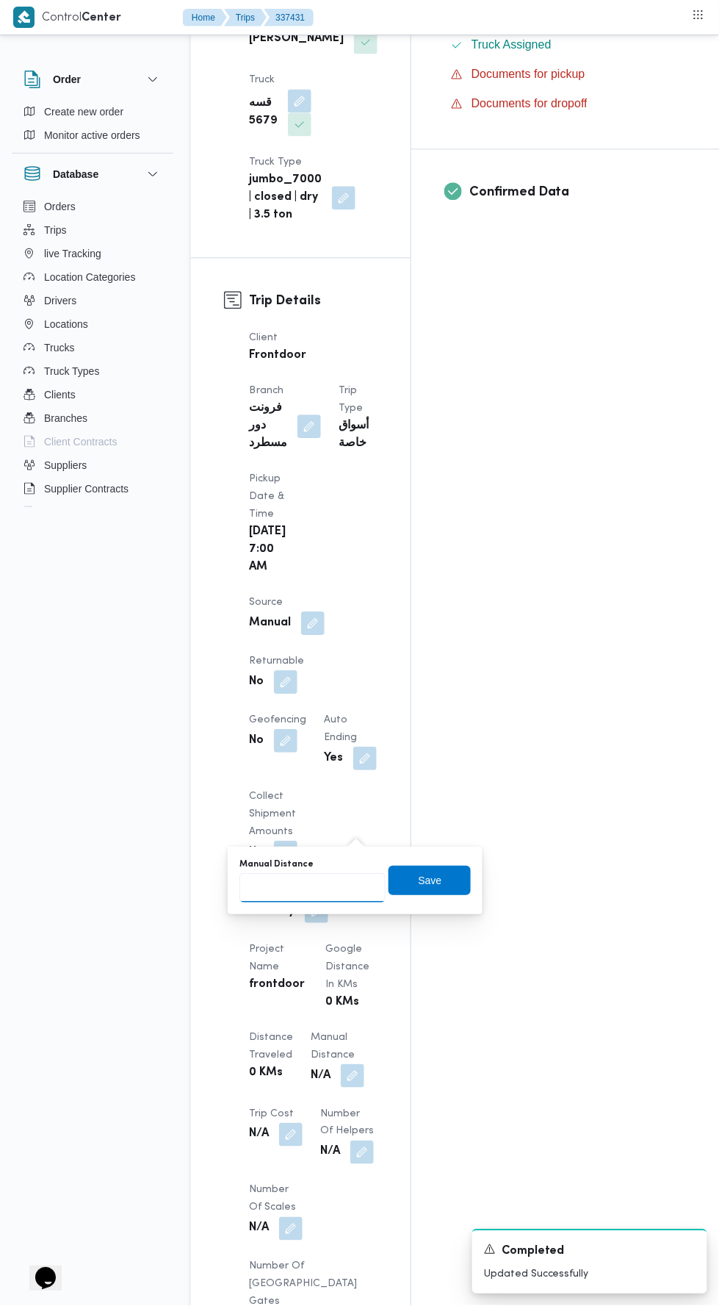
click at [322, 892] on input "Manual Distance" at bounding box center [313, 888] width 146 height 29
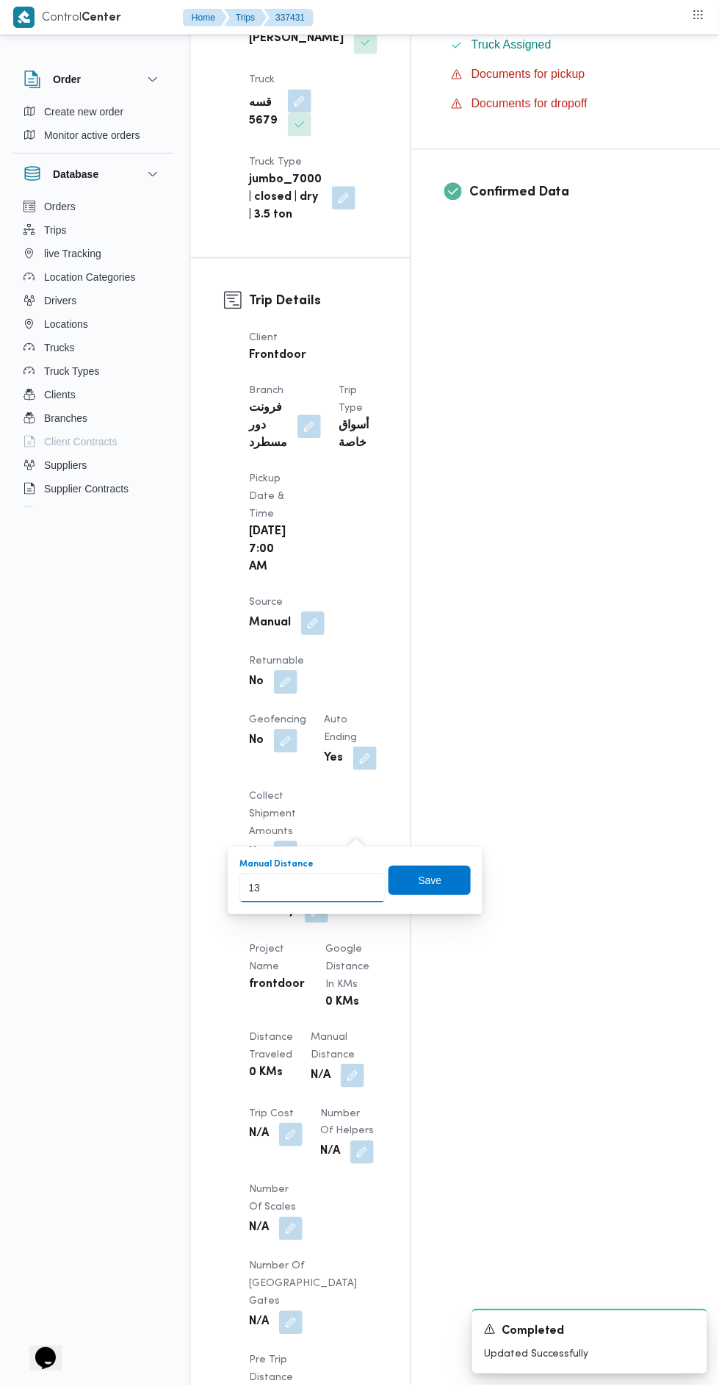
type input "135"
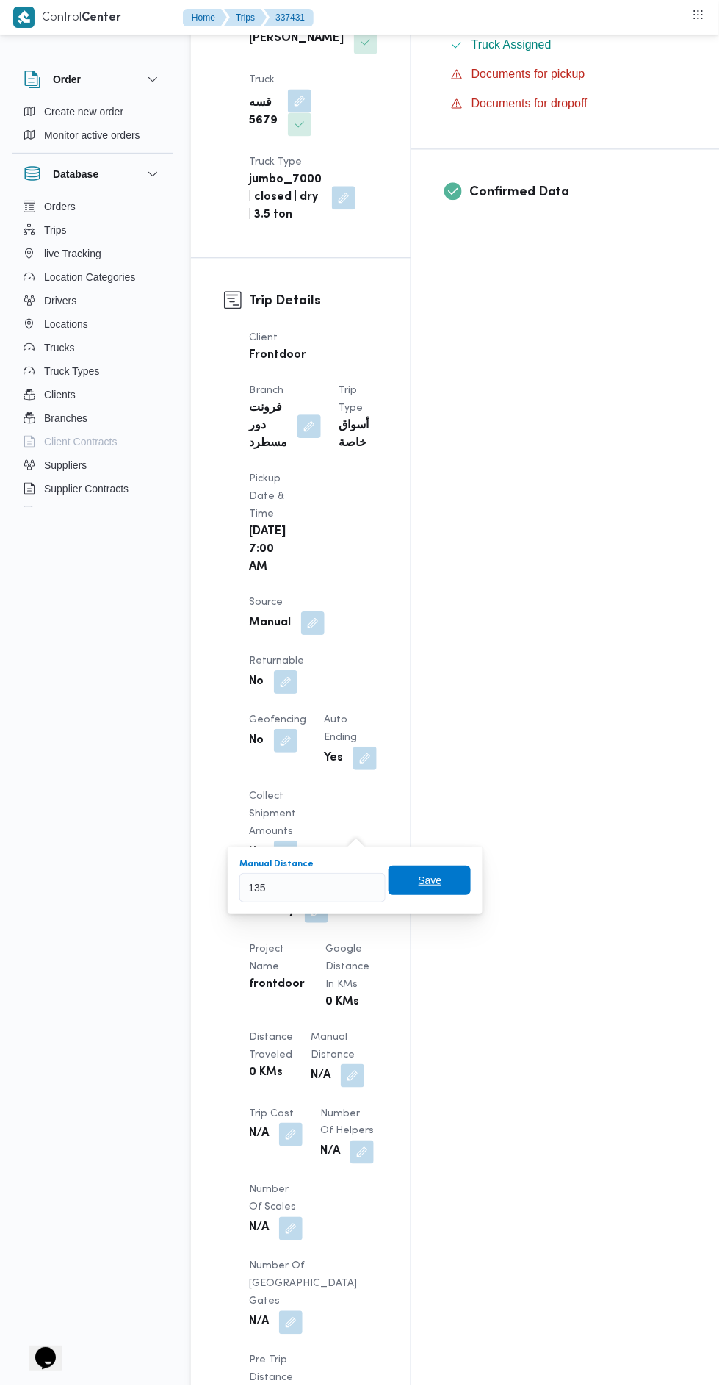
click at [431, 882] on span "Save" at bounding box center [431, 881] width 24 height 18
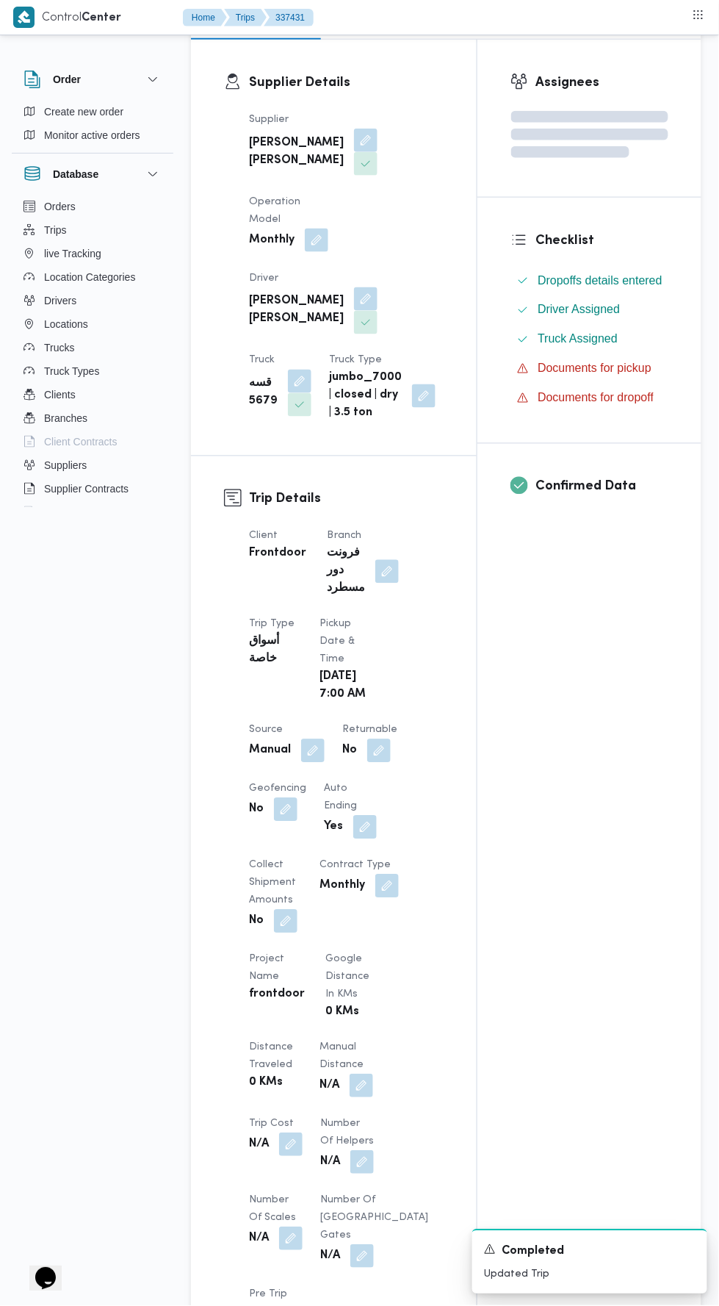
scroll to position [0, 0]
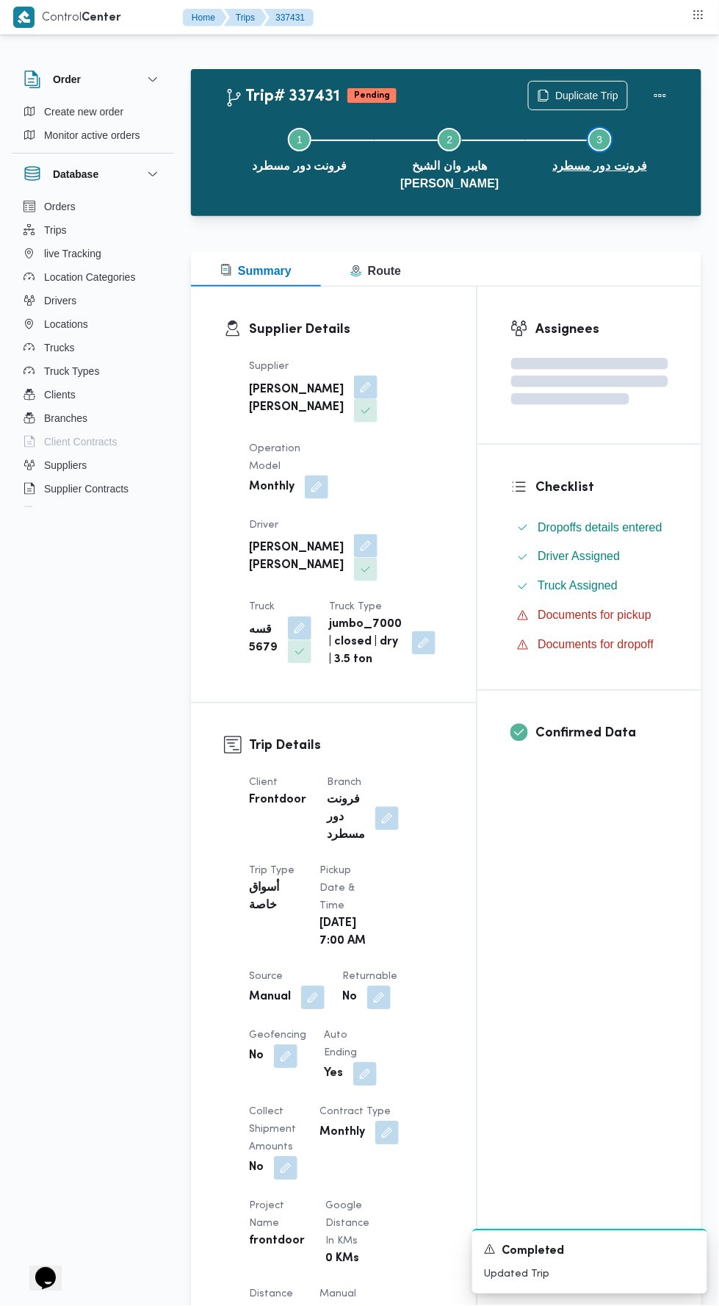
click at [672, 126] on button "Step 3 is incomplete 3 فرونت دور مسطرد" at bounding box center [600, 148] width 150 height 76
click at [657, 93] on button "Actions" at bounding box center [660, 95] width 29 height 29
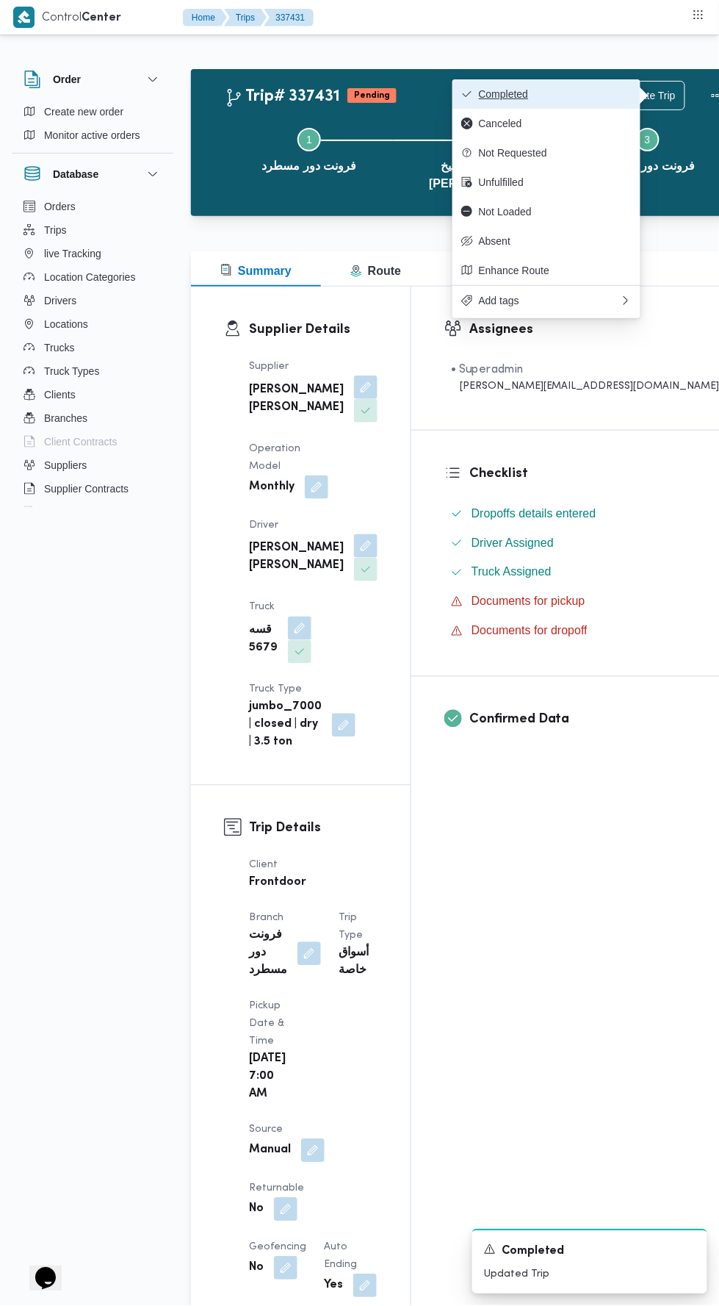
click at [606, 94] on span "Completed" at bounding box center [555, 94] width 153 height 12
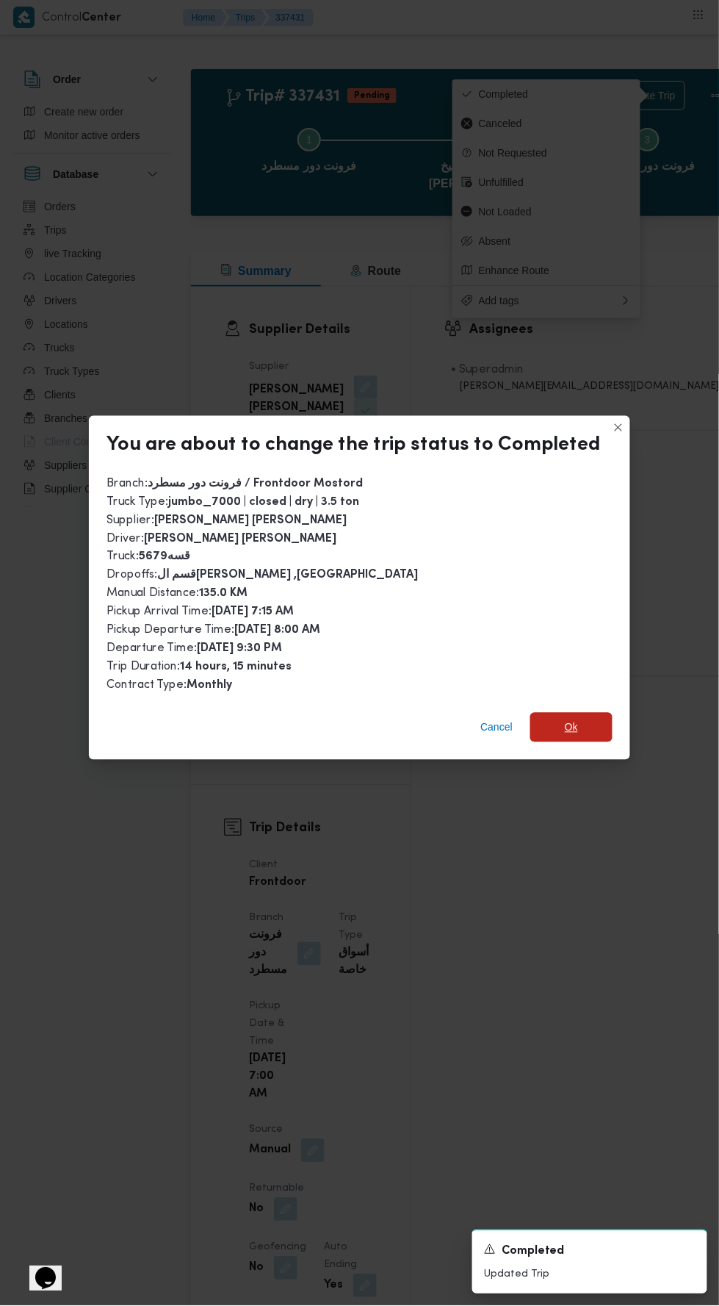
click at [597, 713] on span "Ok" at bounding box center [572, 727] width 82 height 29
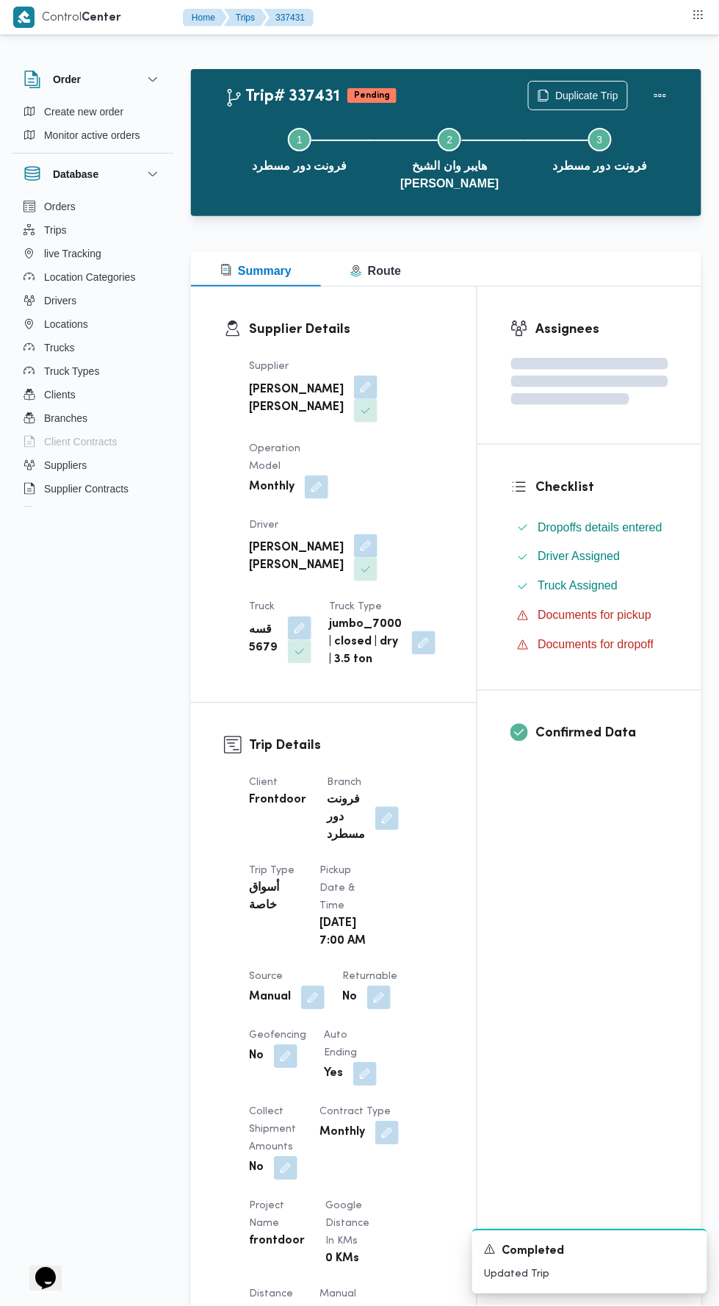
click at [581, 860] on div "Assignees Checklist Dropoffs details entered Driver Assigned Truck Assigned Doc…" at bounding box center [590, 1176] width 224 height 1778
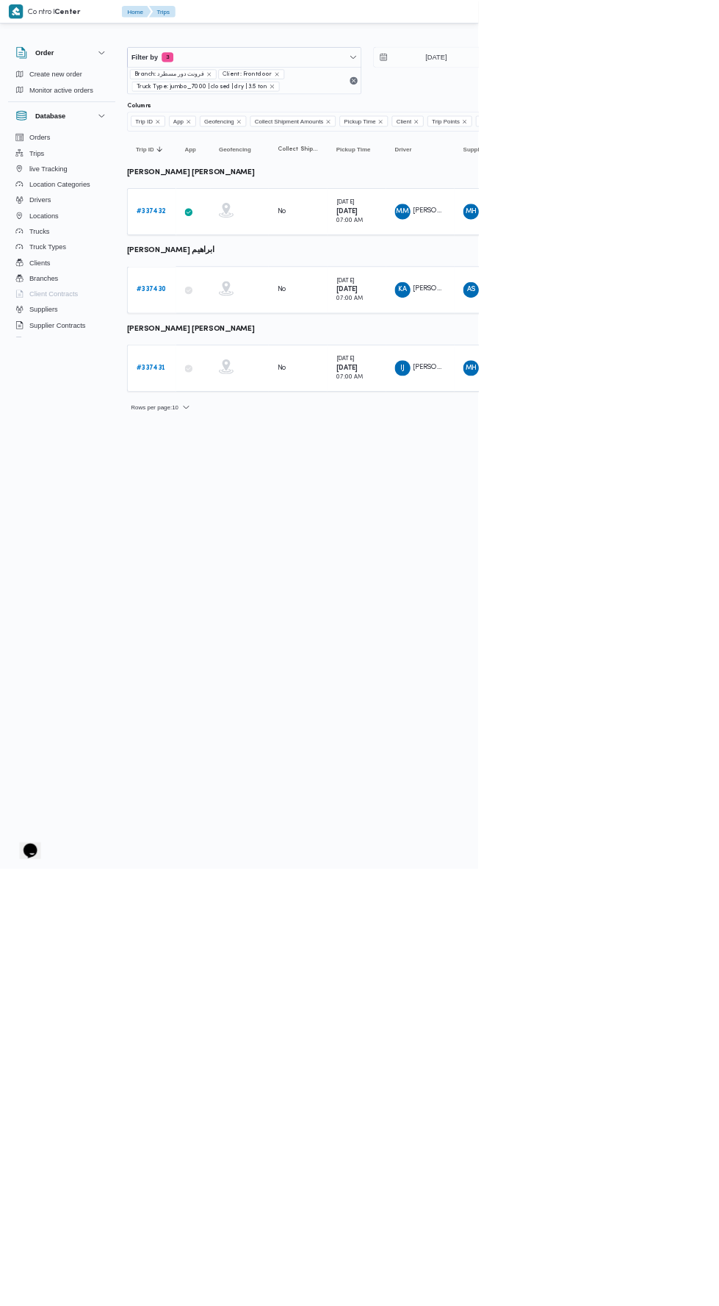
click at [239, 432] on b "# 337430" at bounding box center [227, 436] width 45 height 10
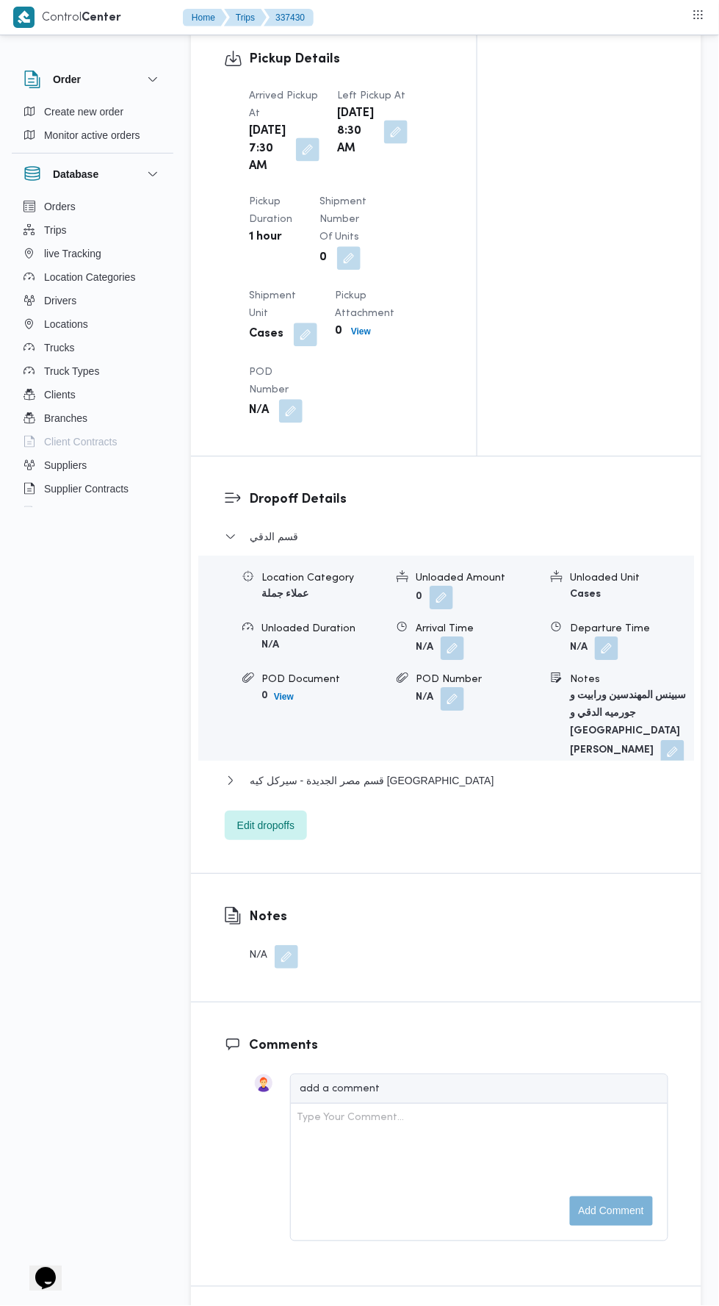
scroll to position [1614, 0]
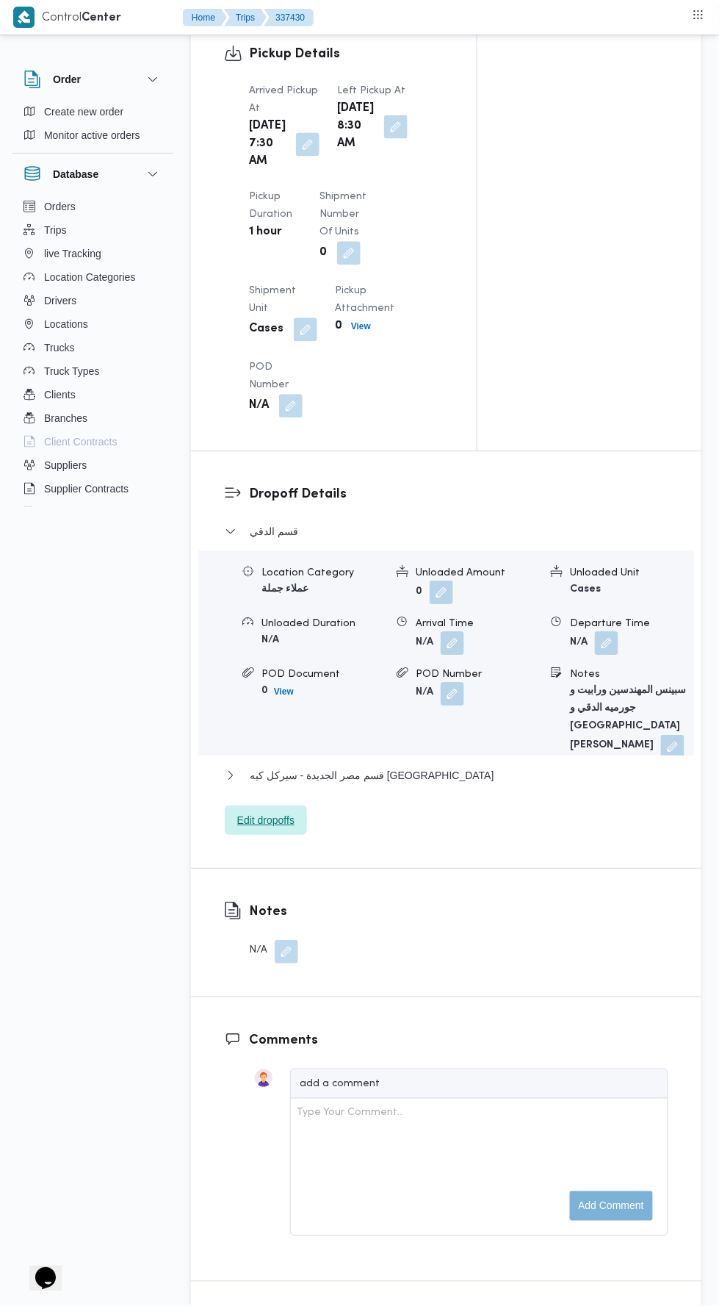
click at [297, 836] on span "Edit dropoffs" at bounding box center [266, 820] width 82 height 29
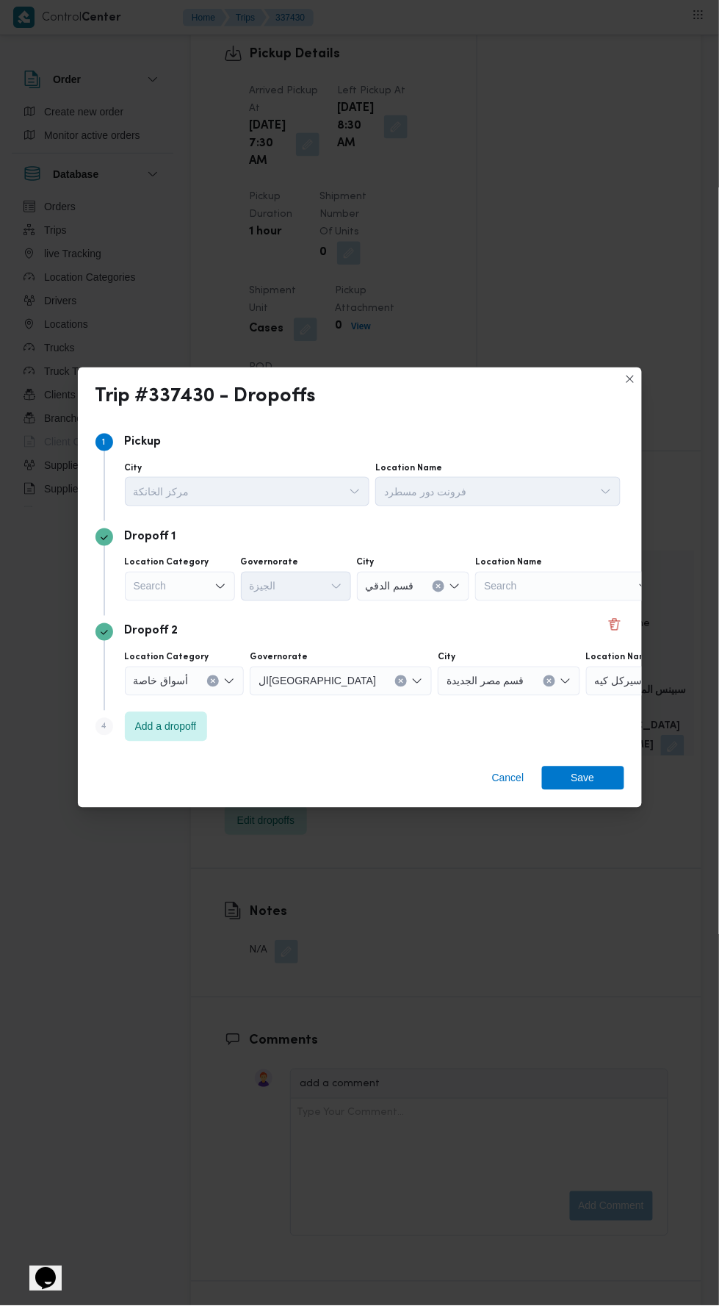
click at [595, 672] on span "سيركل كيه [GEOGRAPHIC_DATA]" at bounding box center [654, 680] width 119 height 16
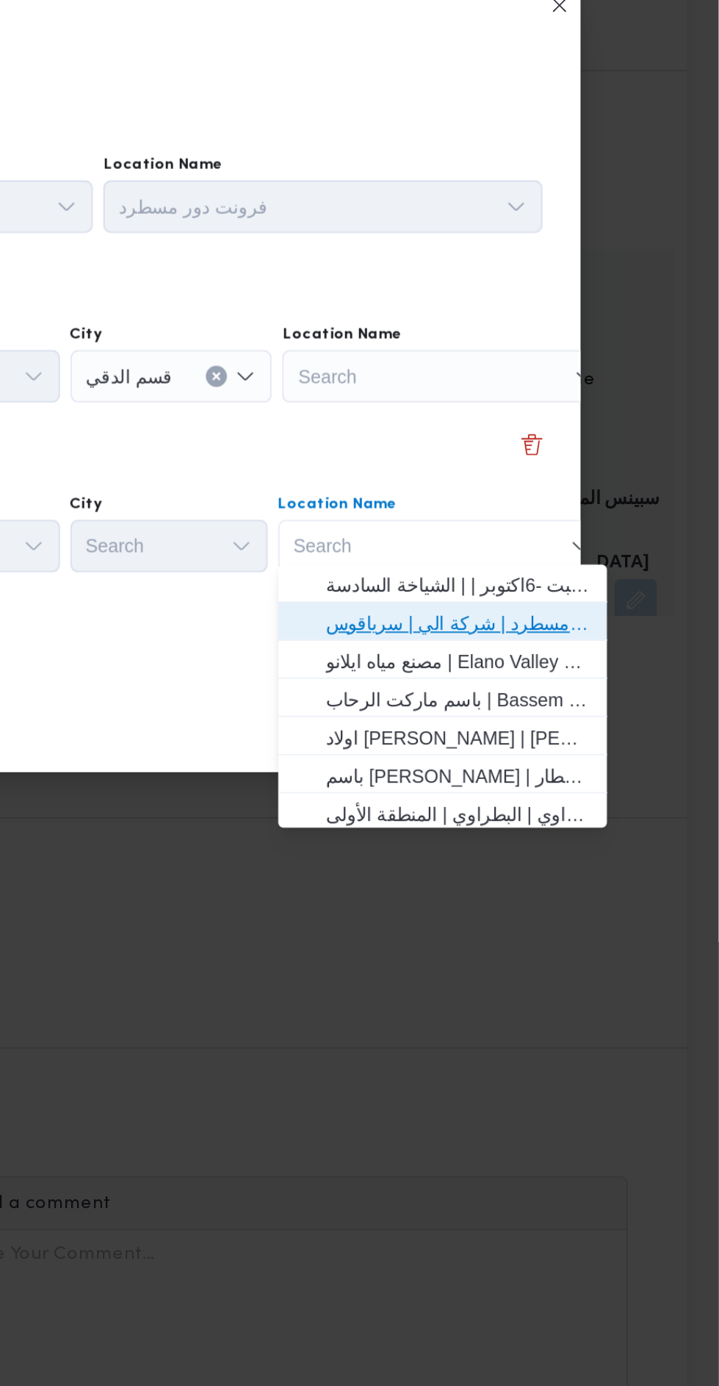
click at [607, 762] on span "فرونت دور مسطرد | شركة الي | سرياقوس" at bounding box center [574, 761] width 148 height 18
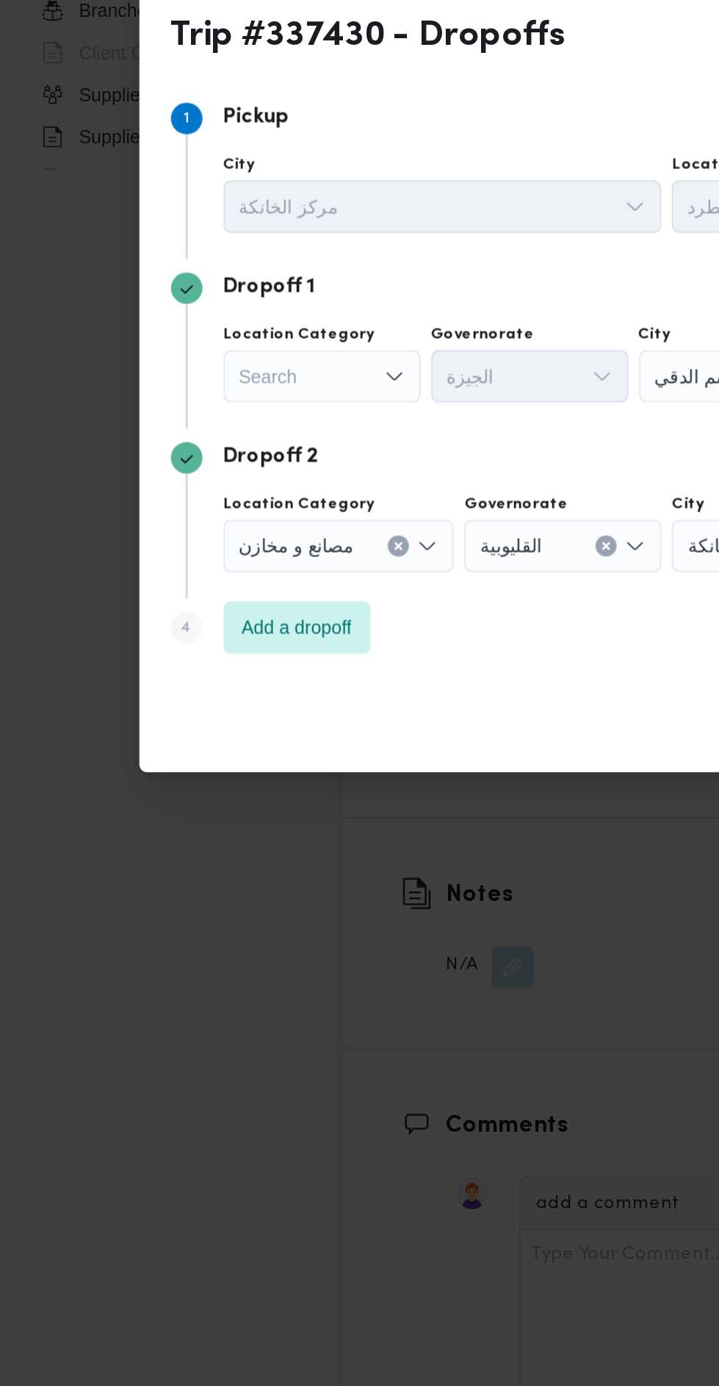
click at [193, 616] on div "Search" at bounding box center [180, 622] width 110 height 29
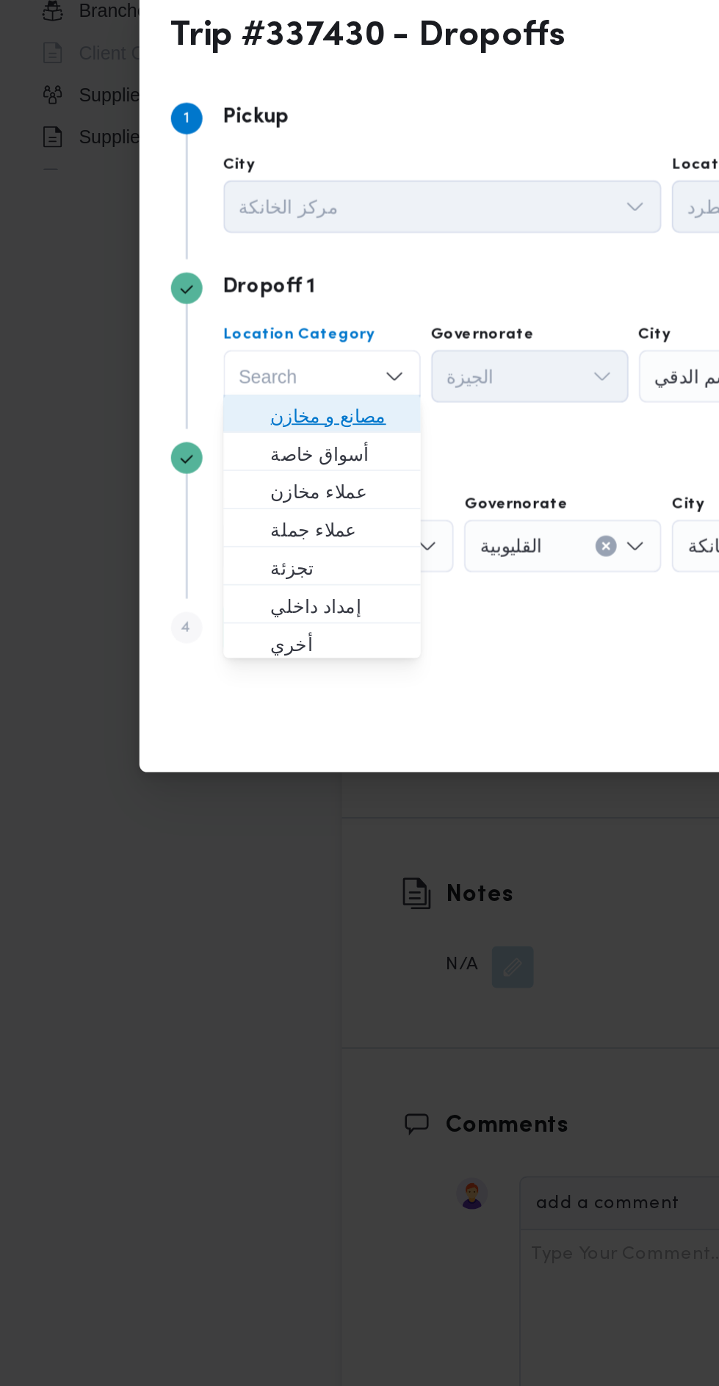
click at [212, 640] on span "مصانع و مخازن" at bounding box center [188, 645] width 75 height 18
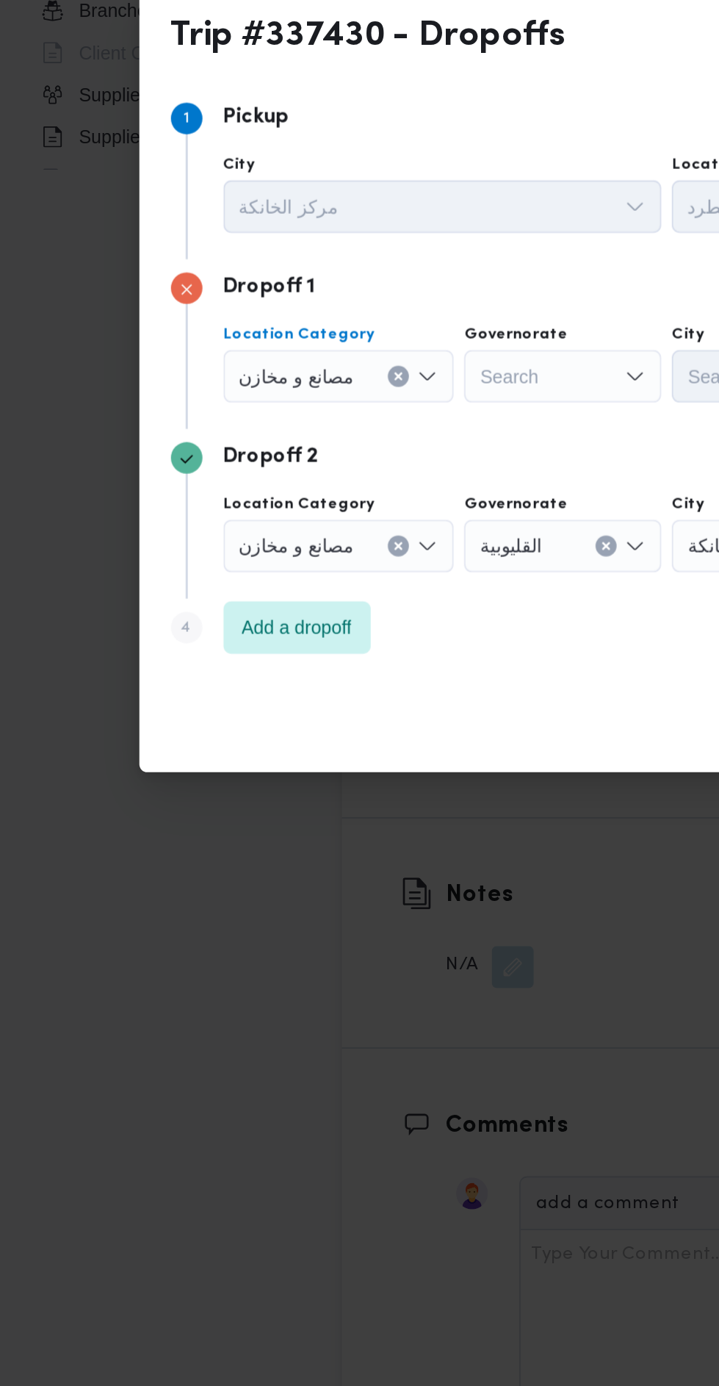
click at [220, 620] on icon "Clear input" at bounding box center [223, 623] width 6 height 6
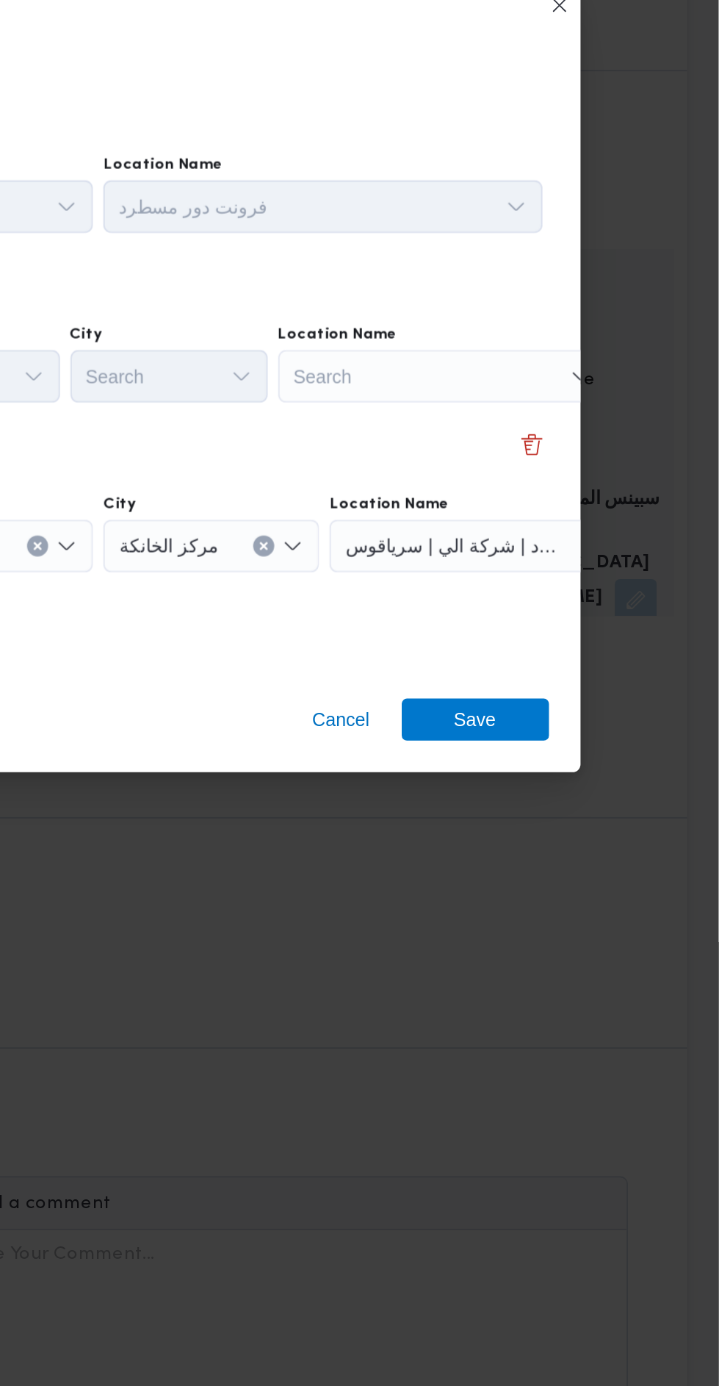
click at [588, 613] on div "Search" at bounding box center [565, 622] width 184 height 29
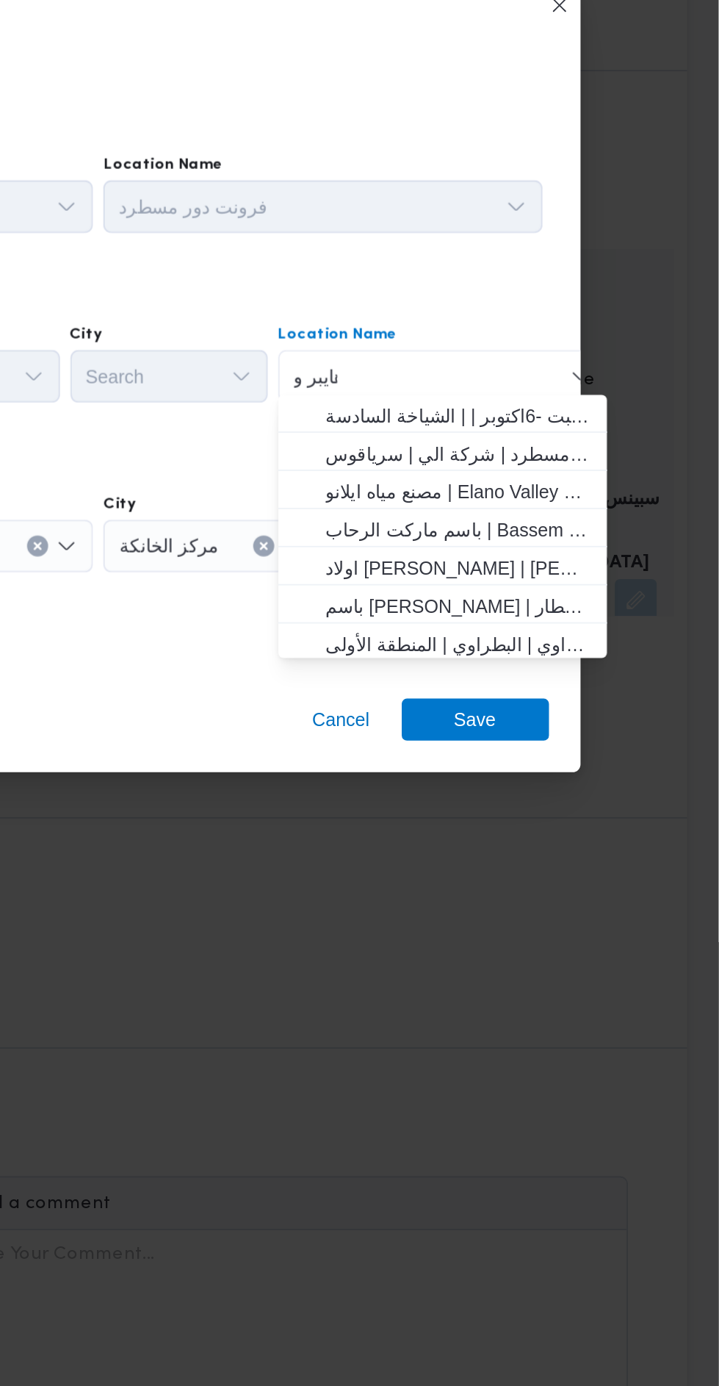
scroll to position [0, 0]
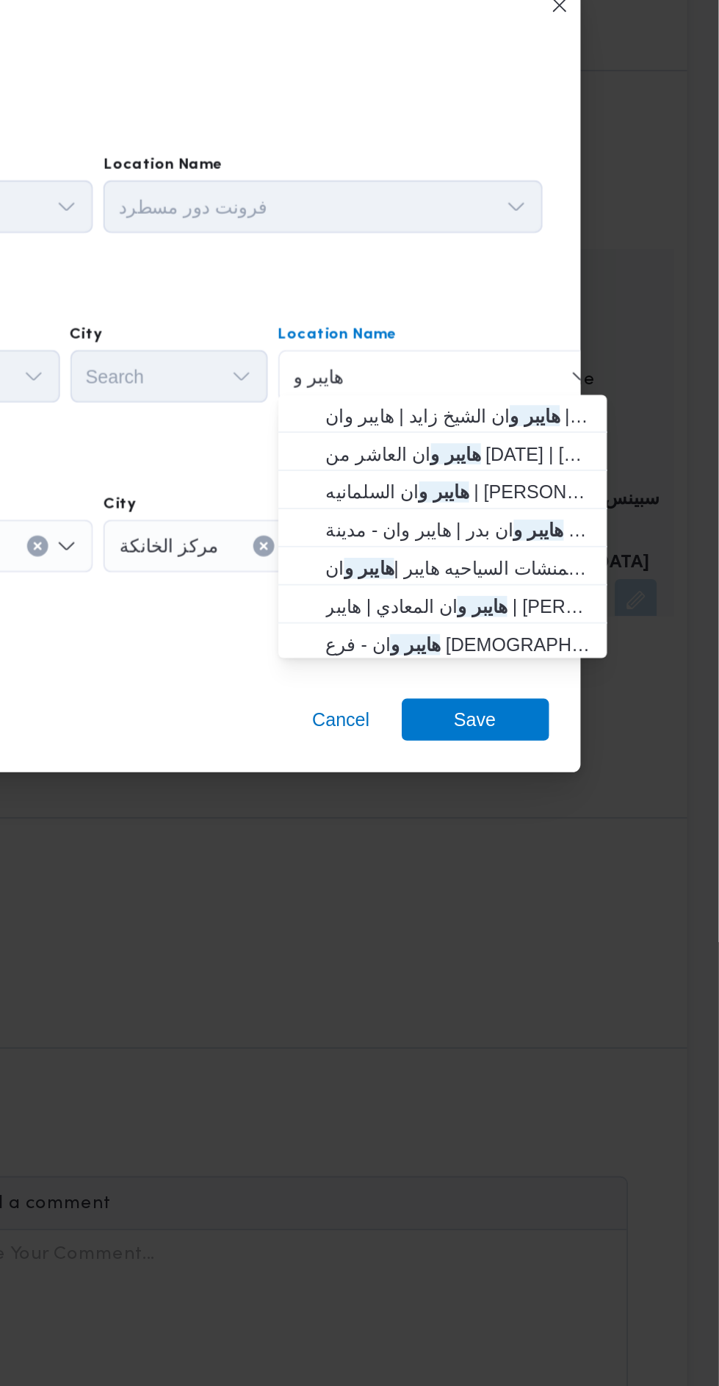
type input "هايبر و"
click at [608, 636] on span "هايبر و ان الشيخ زايد | هايبر وان | null" at bounding box center [574, 645] width 148 height 18
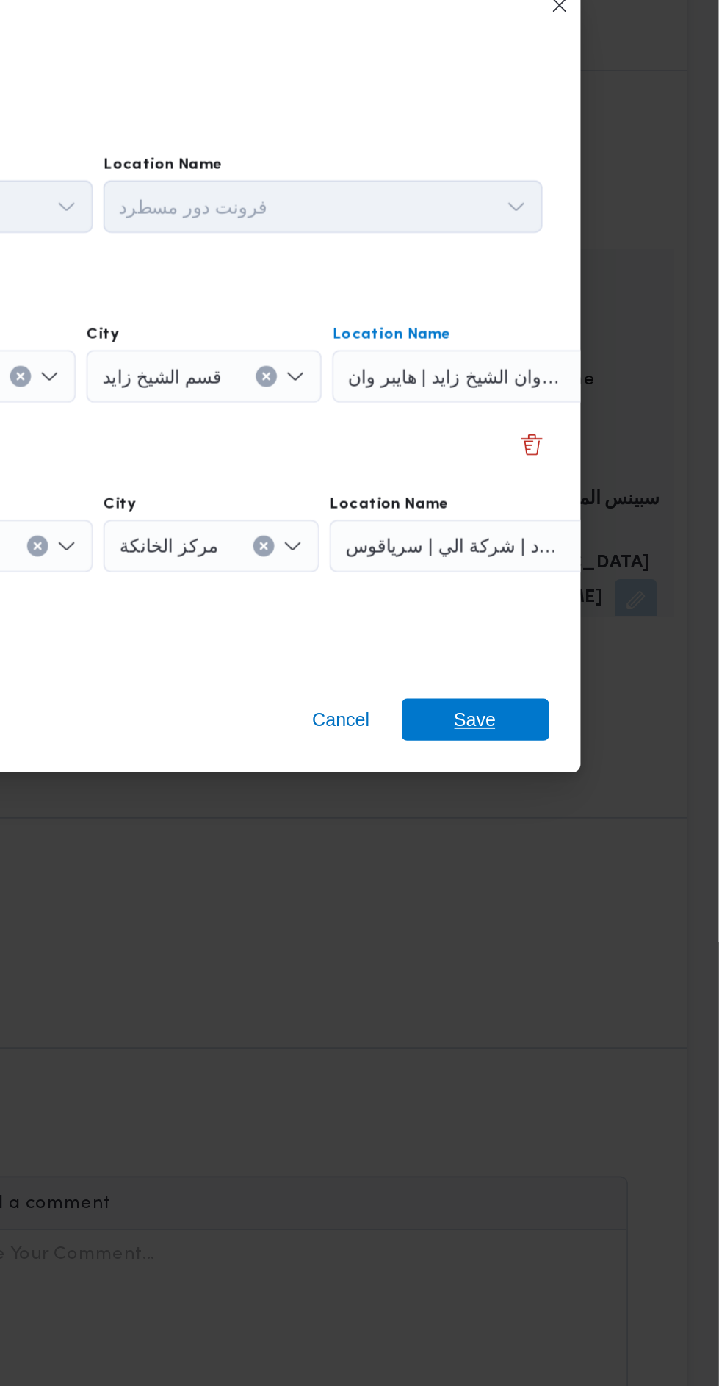
click at [585, 804] on span "Save" at bounding box center [584, 815] width 24 height 24
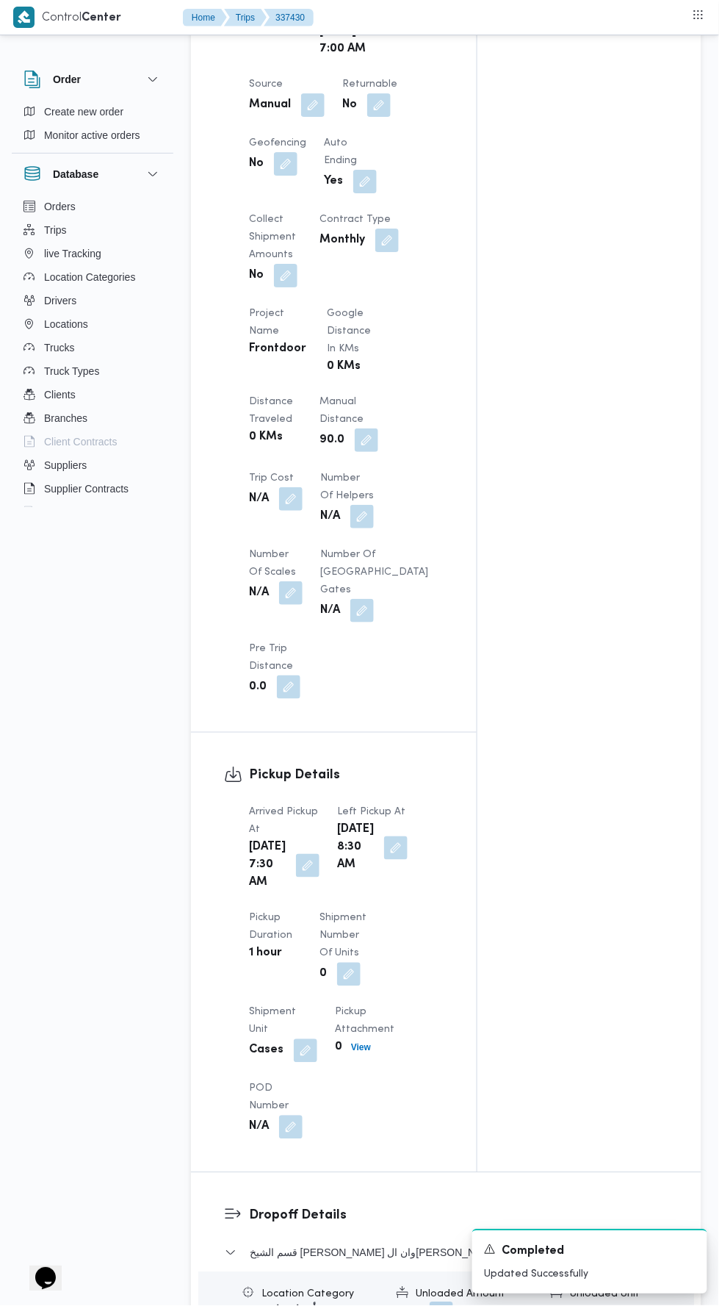
scroll to position [891, 0]
click at [369, 454] on button "button" at bounding box center [367, 443] width 24 height 24
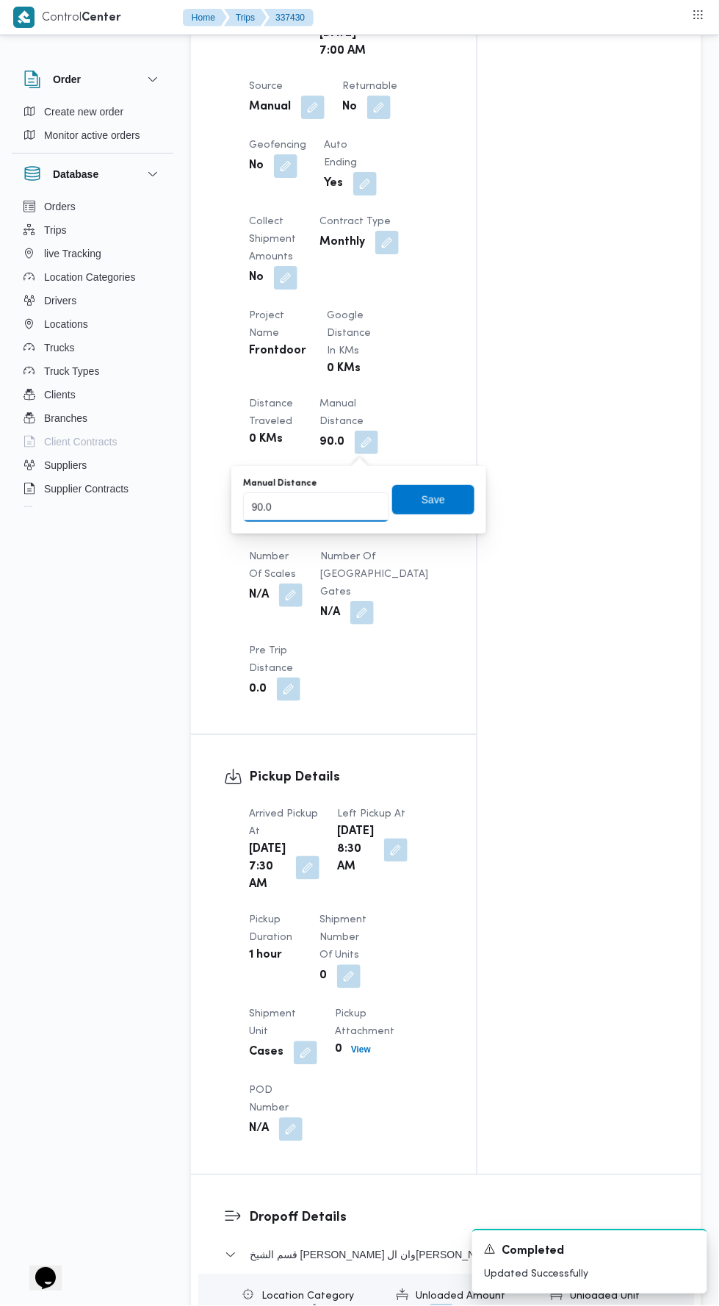
click at [345, 506] on input "90.0" at bounding box center [316, 506] width 146 height 29
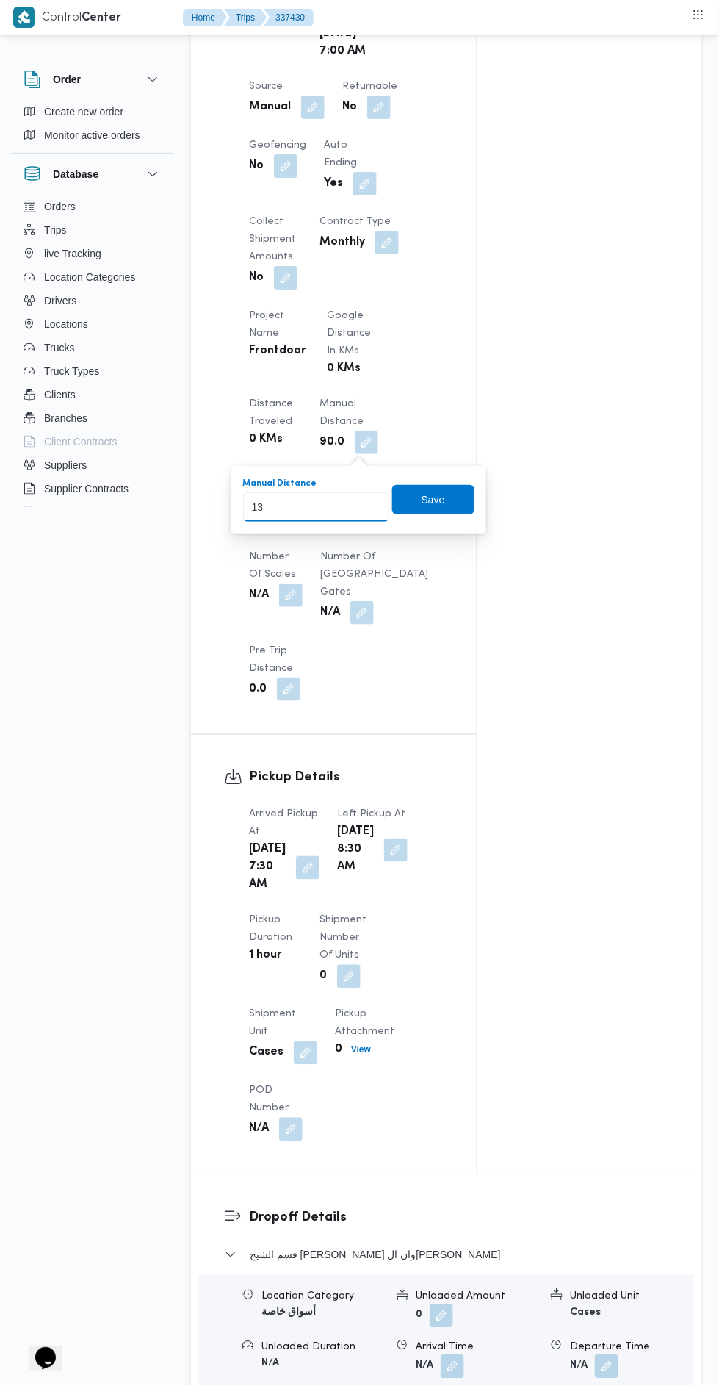
type input "135"
click at [459, 487] on span "Save" at bounding box center [433, 499] width 82 height 29
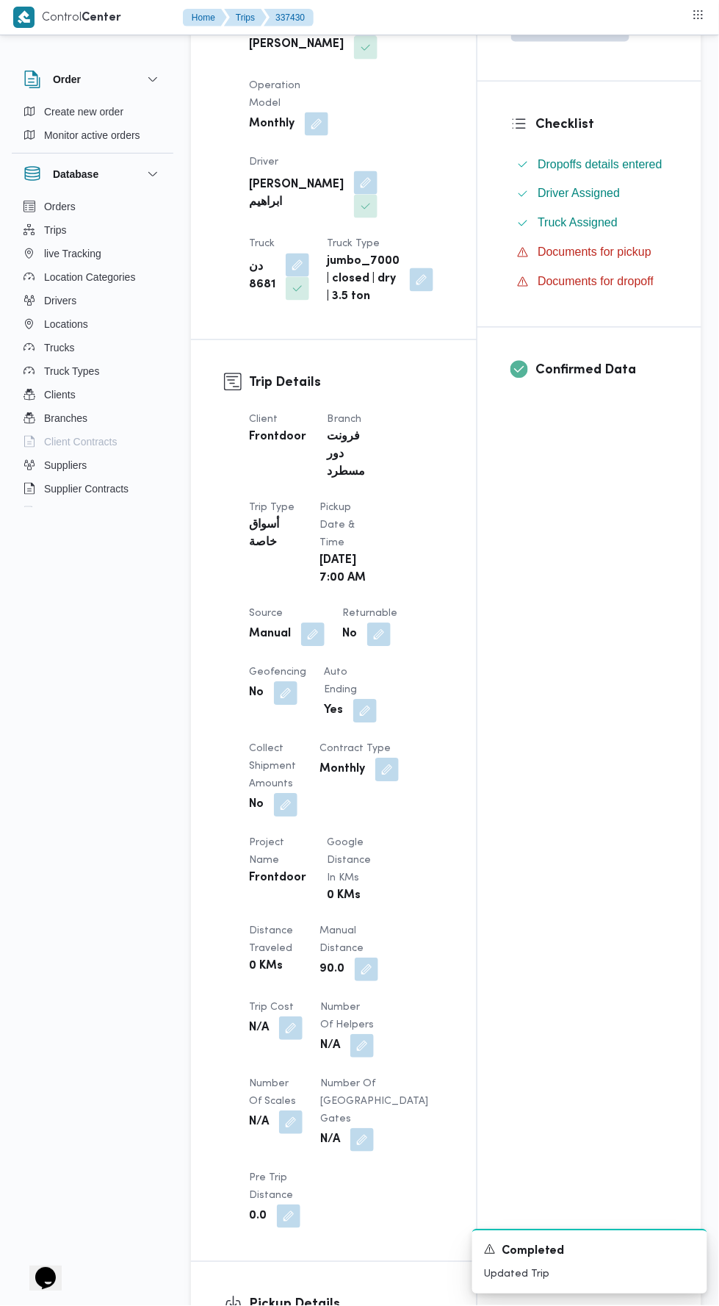
scroll to position [0, 0]
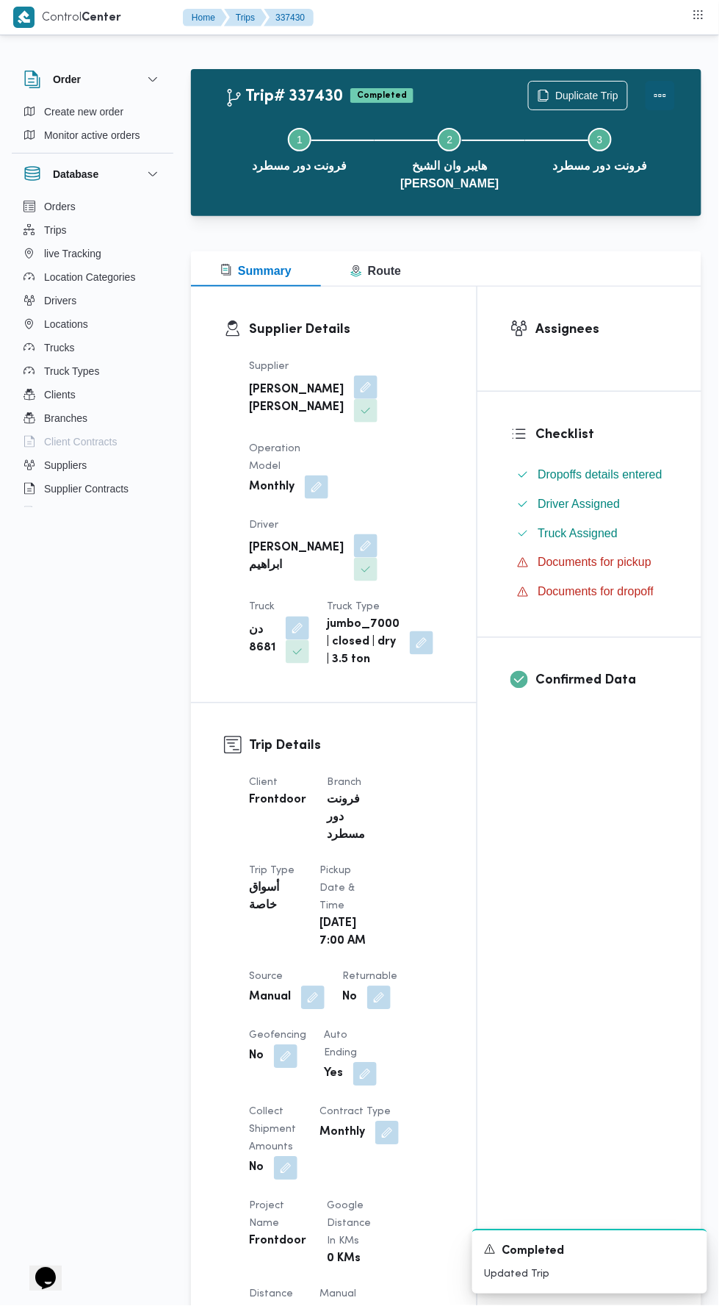
click at [664, 87] on button "Actions" at bounding box center [660, 95] width 29 height 29
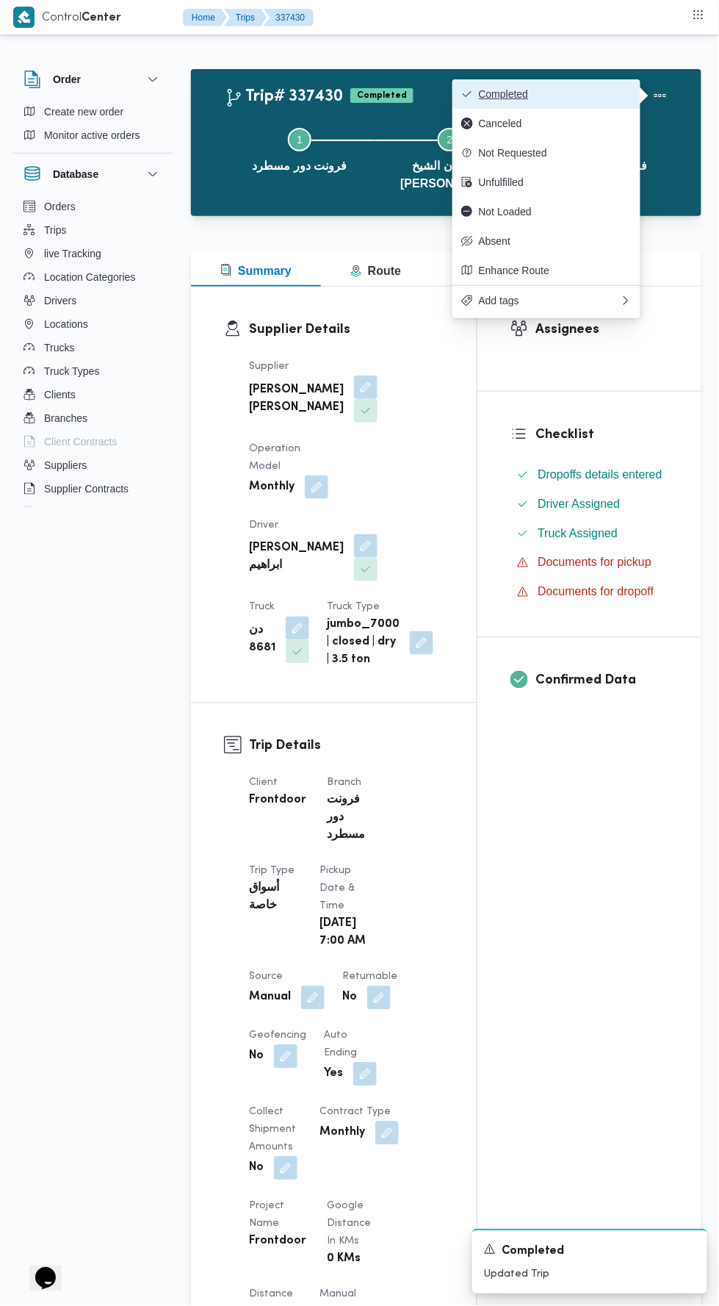
click at [625, 85] on button "Completed" at bounding box center [547, 93] width 188 height 29
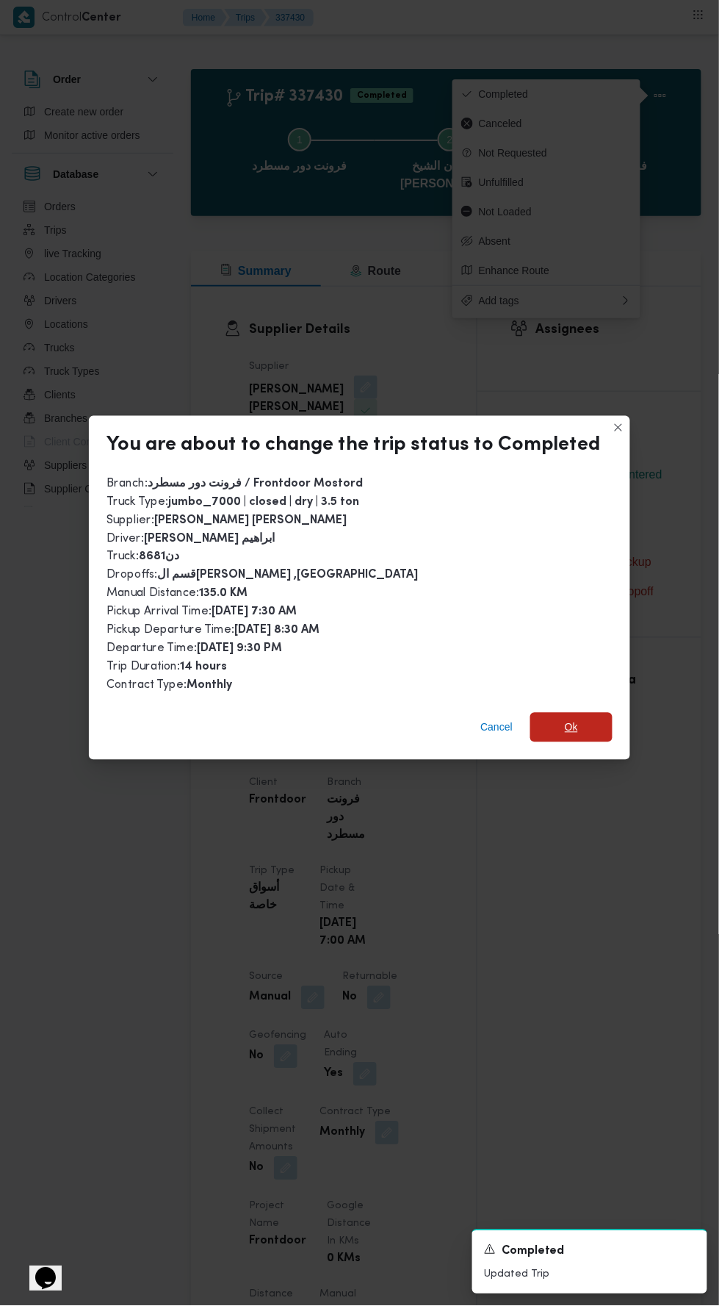
click at [582, 714] on span "Ok" at bounding box center [572, 727] width 82 height 29
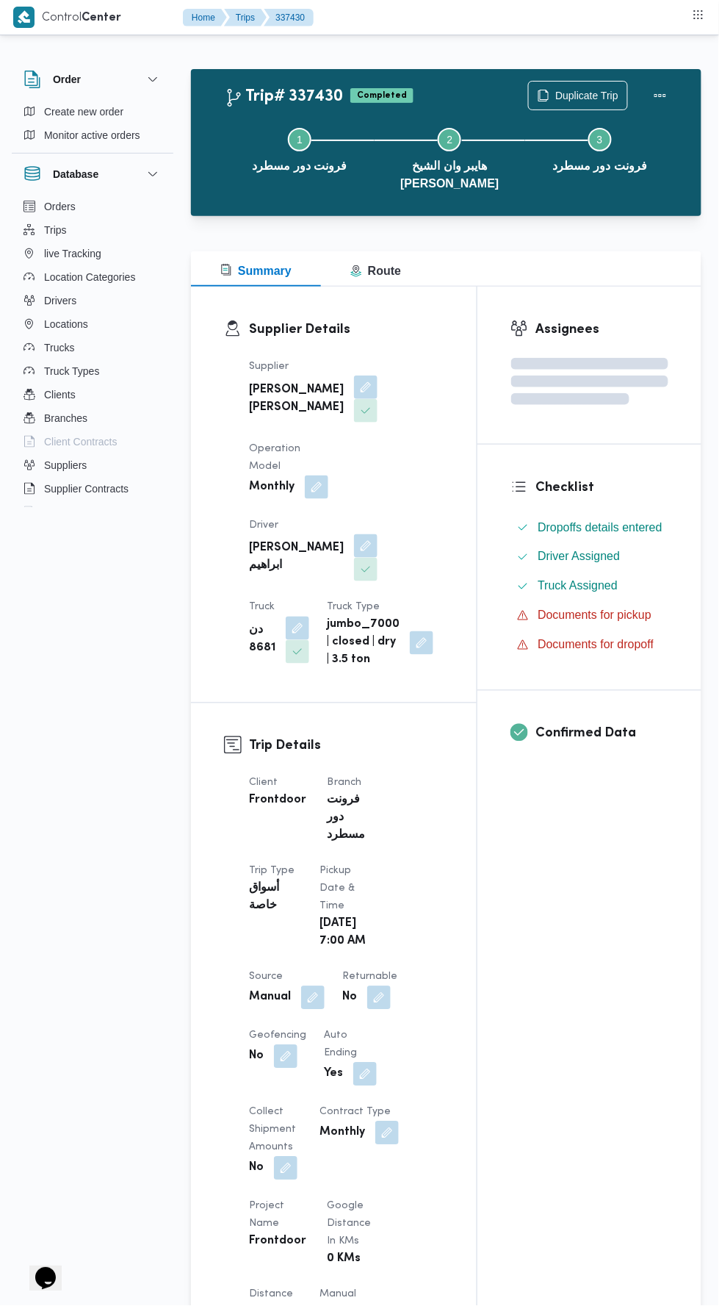
click at [553, 958] on div "Assignees Checklist Dropoffs details entered Driver Assigned Truck Assigned Doc…" at bounding box center [590, 1176] width 224 height 1778
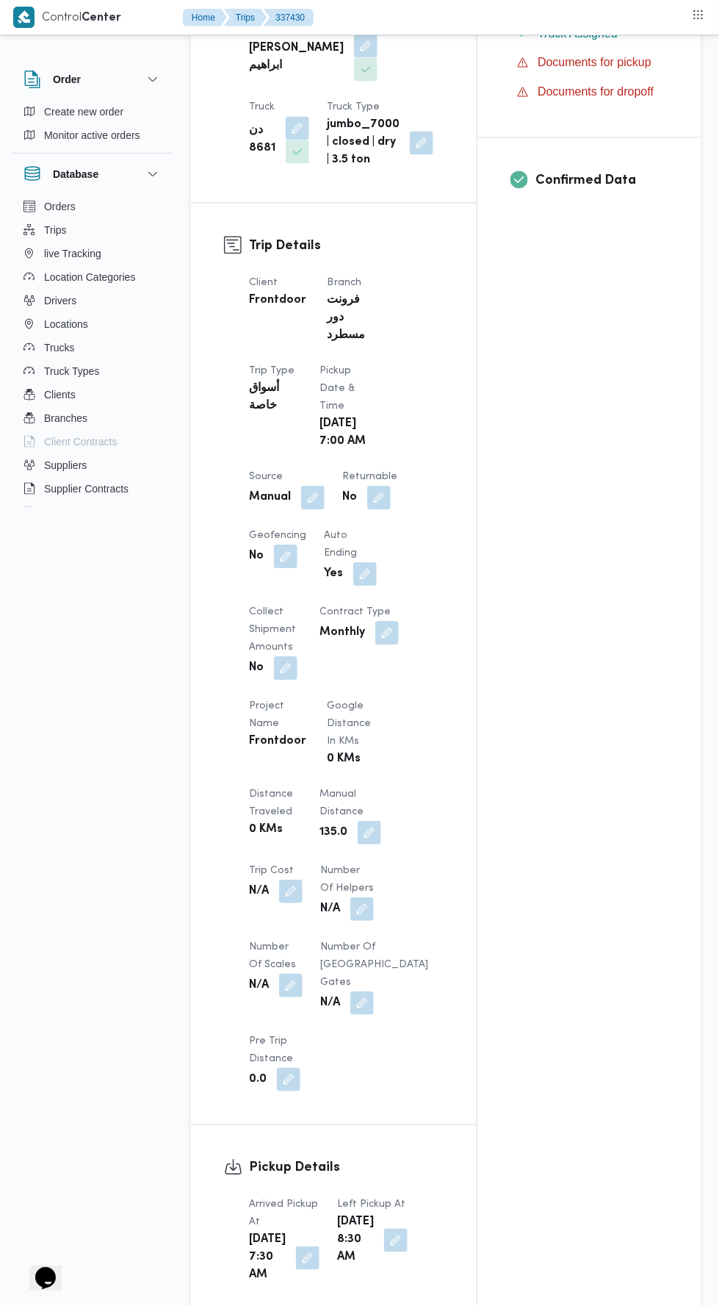
scroll to position [926, 0]
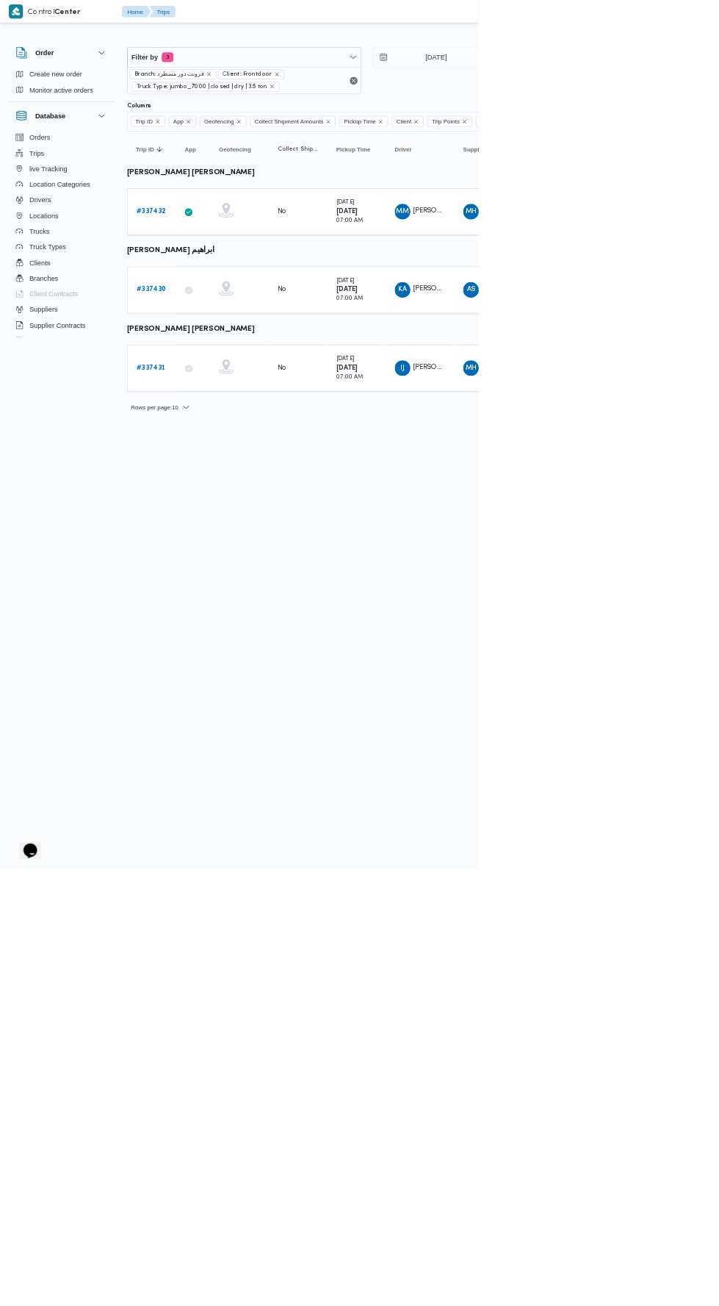
click at [236, 432] on b "# 337430" at bounding box center [227, 436] width 45 height 10
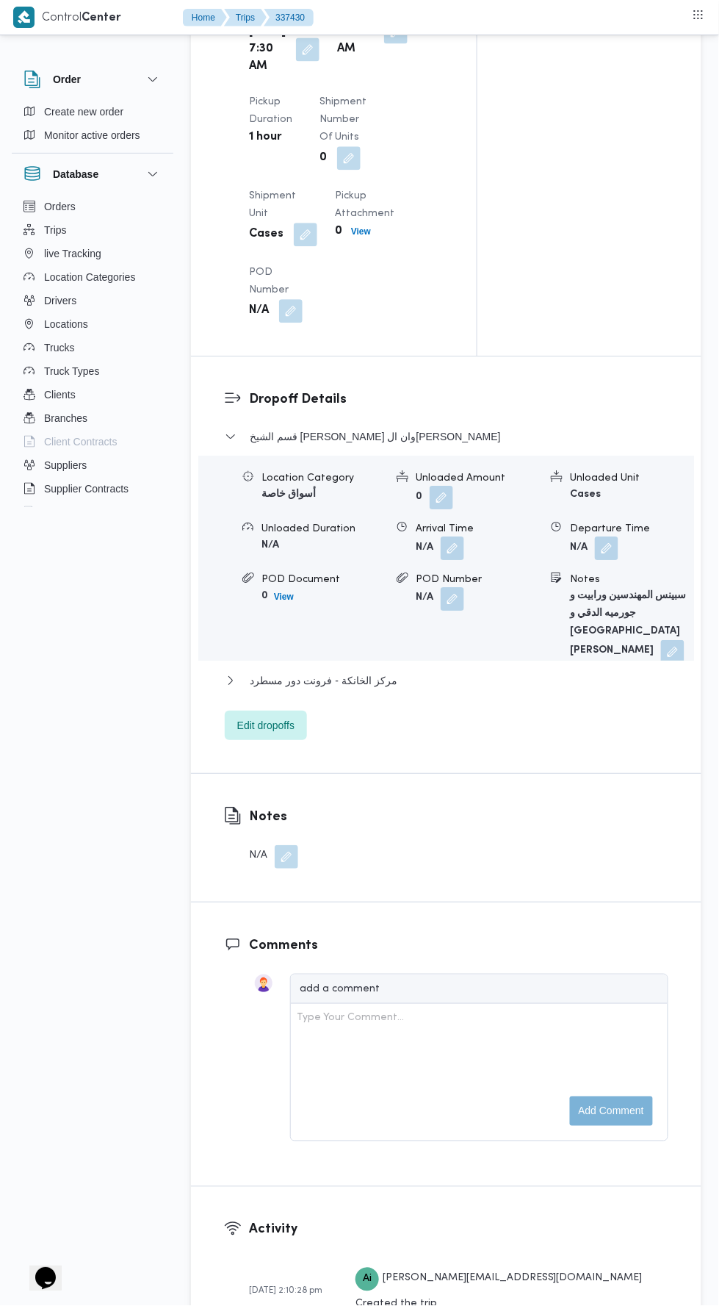
scroll to position [1708, 0]
click at [447, 691] on button "مركز الخانكة - فرونت دور مسطرد" at bounding box center [447, 682] width 444 height 18
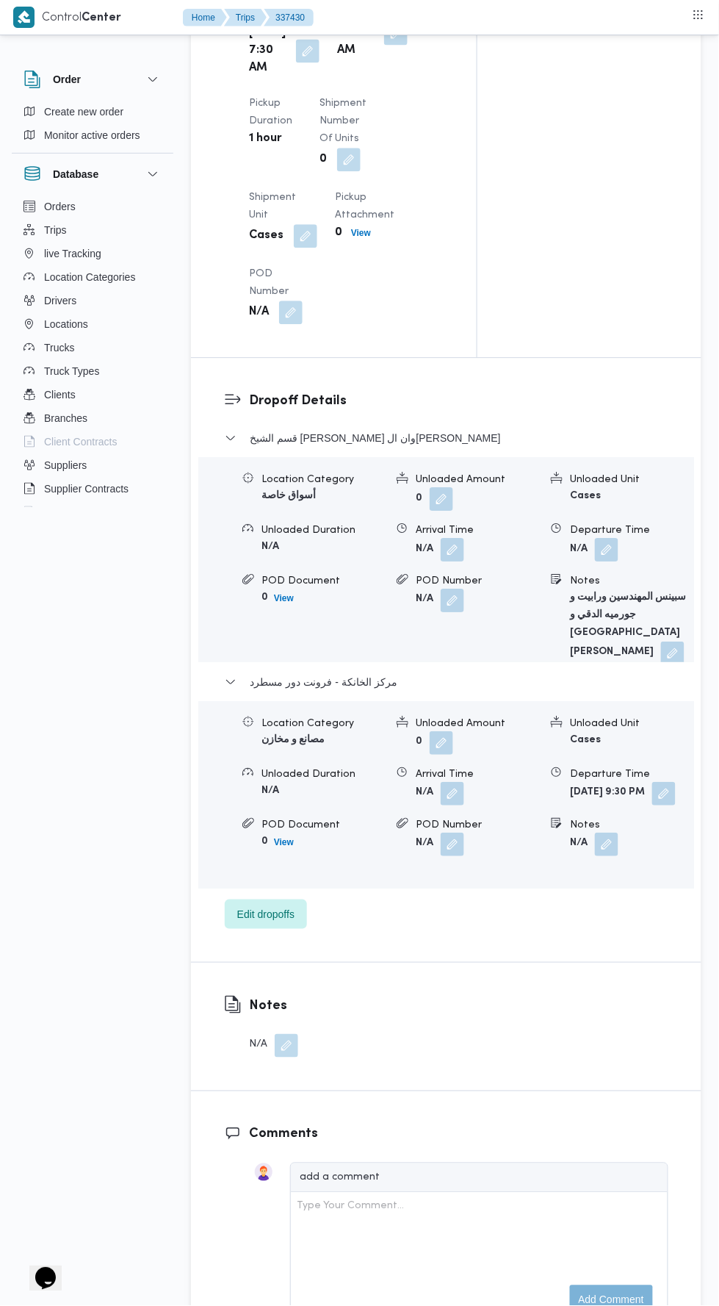
click at [661, 665] on button "button" at bounding box center [673, 654] width 24 height 24
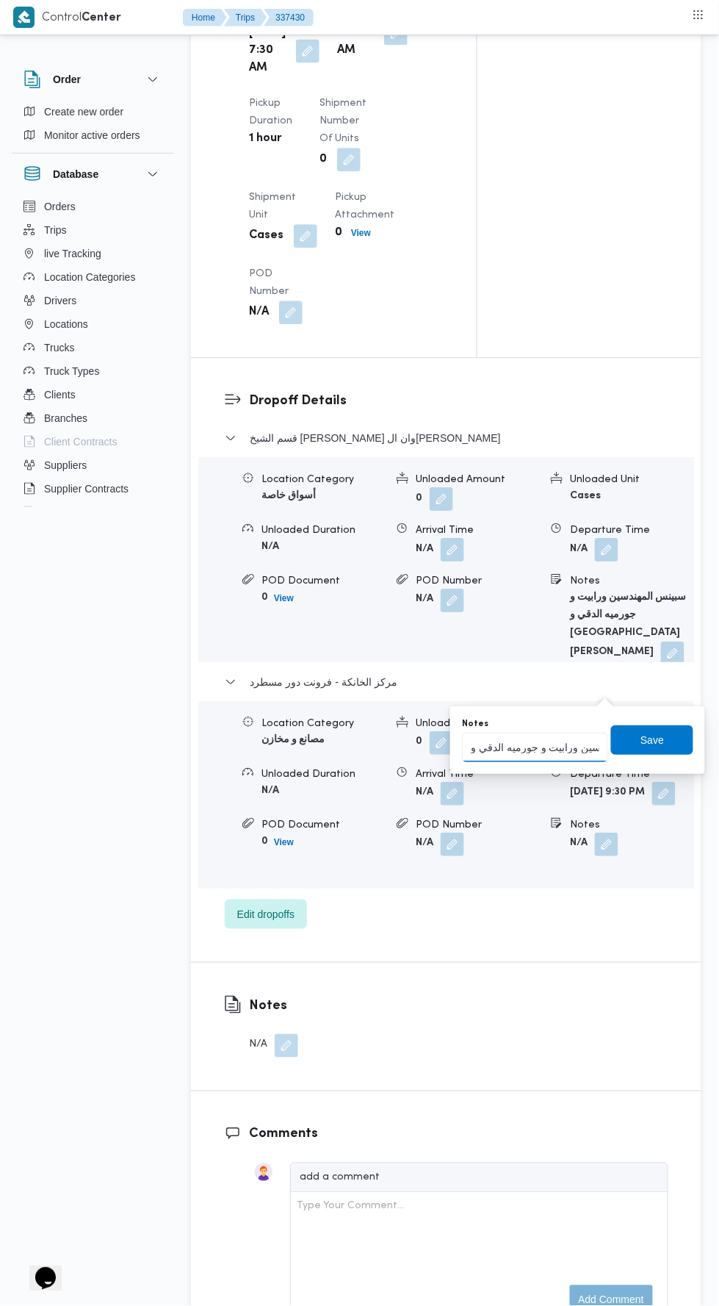
click at [553, 753] on input "سبينس المهندسين ورابيت و جورميه الدقي و [GEOGRAPHIC_DATA][PERSON_NAME]" at bounding box center [535, 747] width 146 height 29
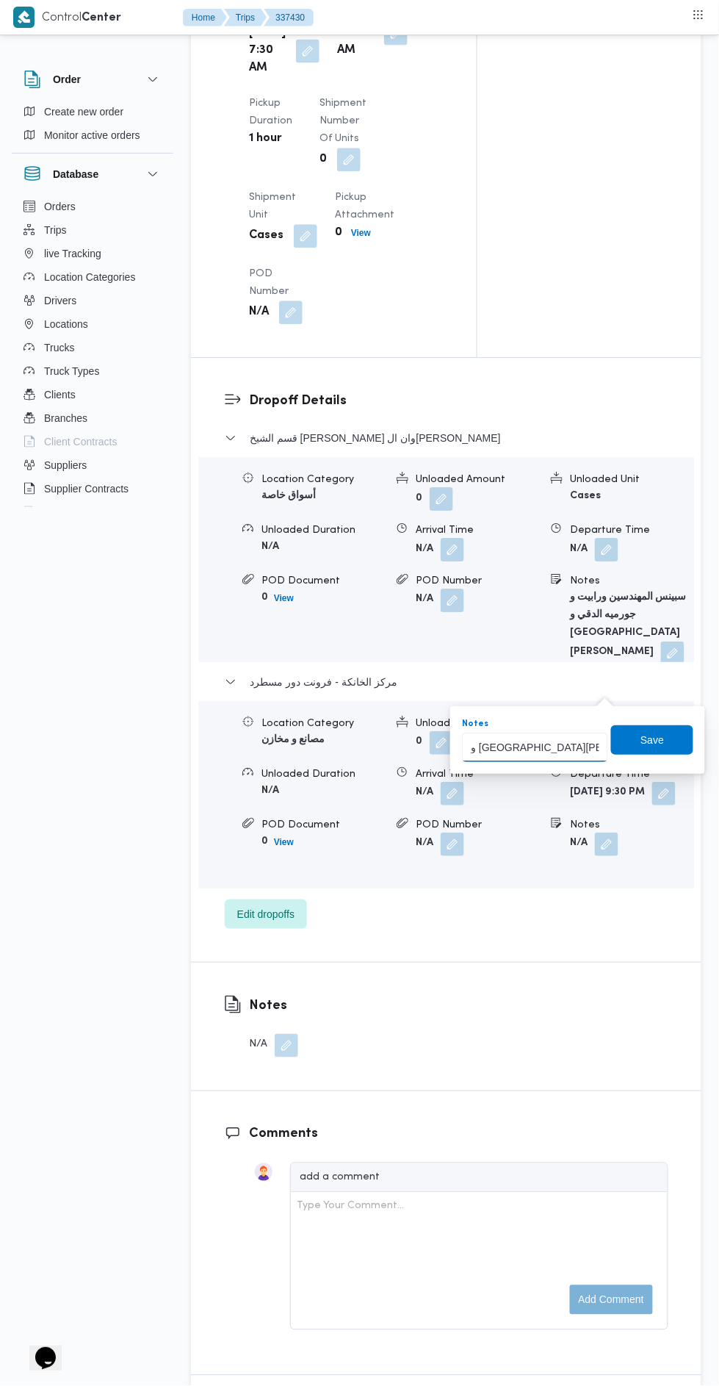
click at [479, 743] on input "و [GEOGRAPHIC_DATA][PERSON_NAME]" at bounding box center [535, 747] width 146 height 29
click at [530, 747] on input "[PERSON_NAME]" at bounding box center [535, 747] width 146 height 29
type input "بن"
click at [667, 725] on span "Save" at bounding box center [652, 739] width 82 height 29
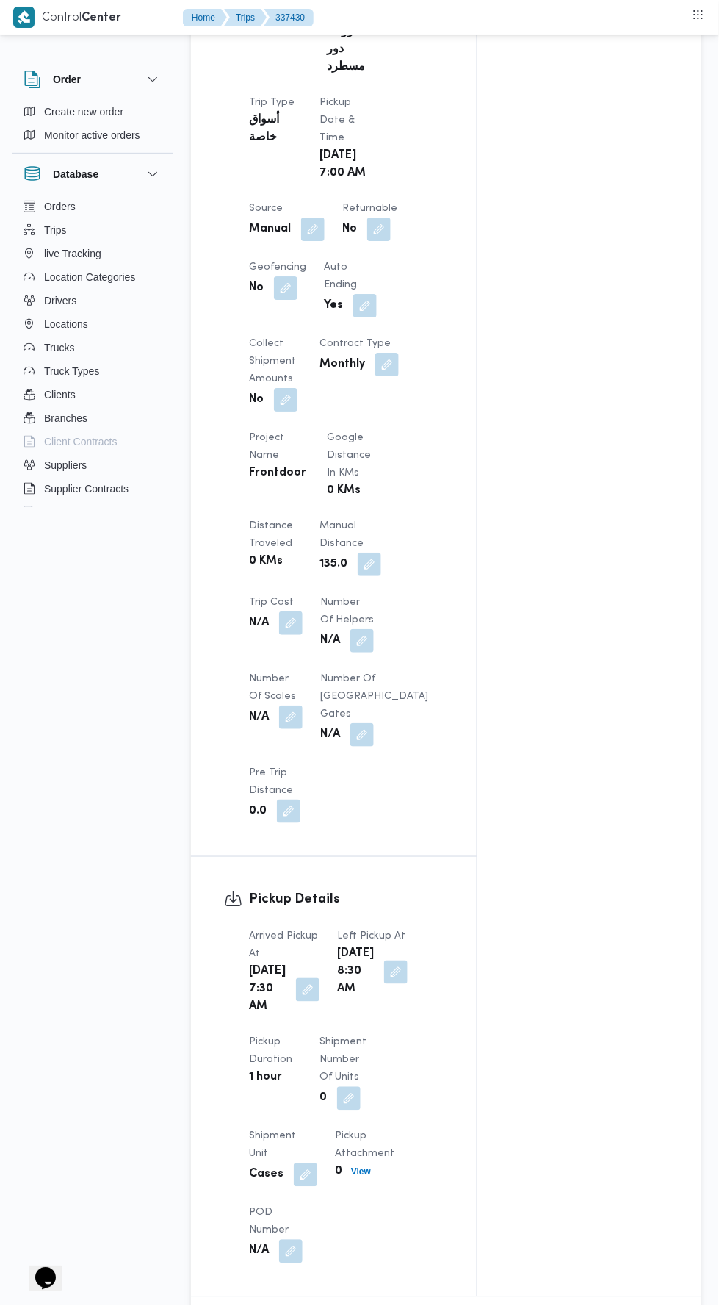
scroll to position [0, 0]
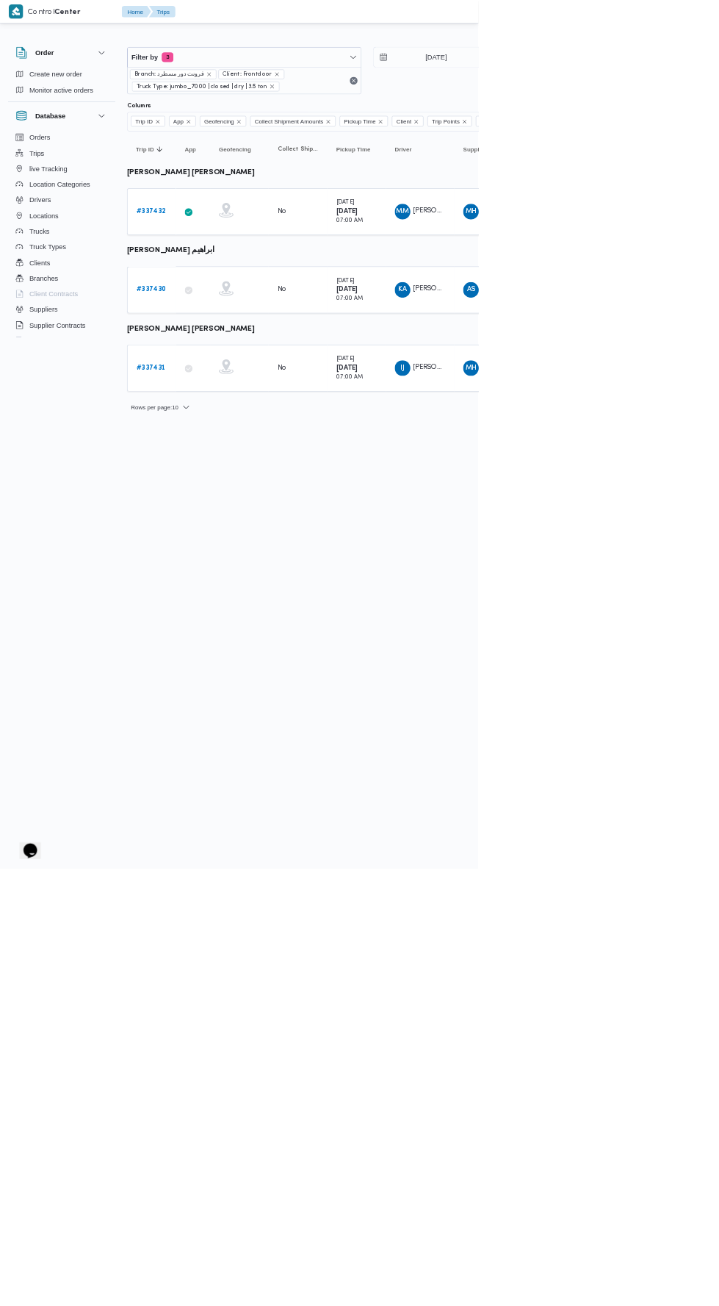
click at [246, 437] on b "# 337430" at bounding box center [227, 436] width 45 height 10
